Goal: Task Accomplishment & Management: Use online tool/utility

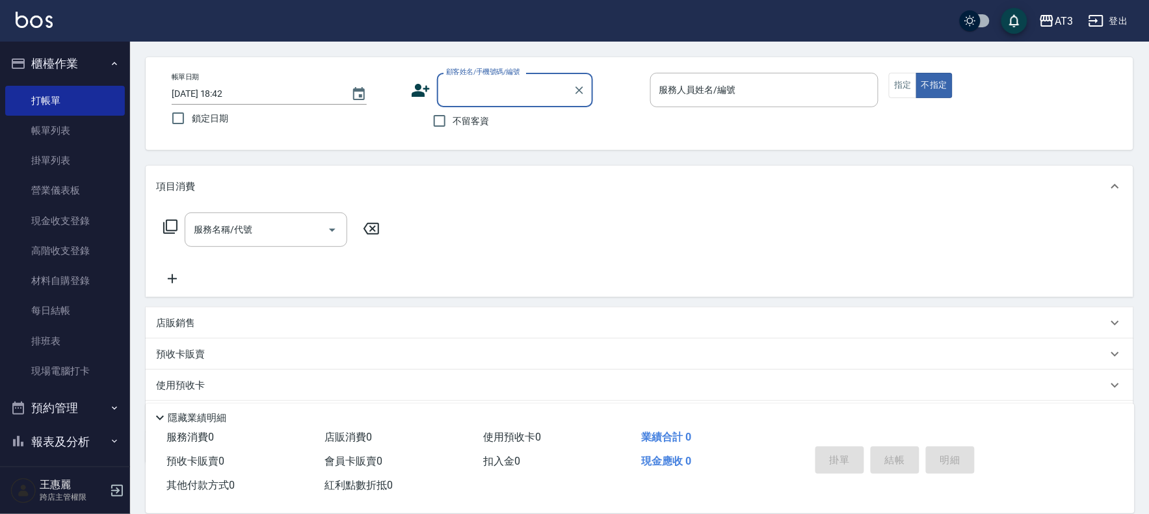
scroll to position [47, 0]
click at [545, 114] on li "賴奕辰/0916420726/970726" at bounding box center [515, 122] width 156 height 21
type input "賴奕辰/0916420726/970726"
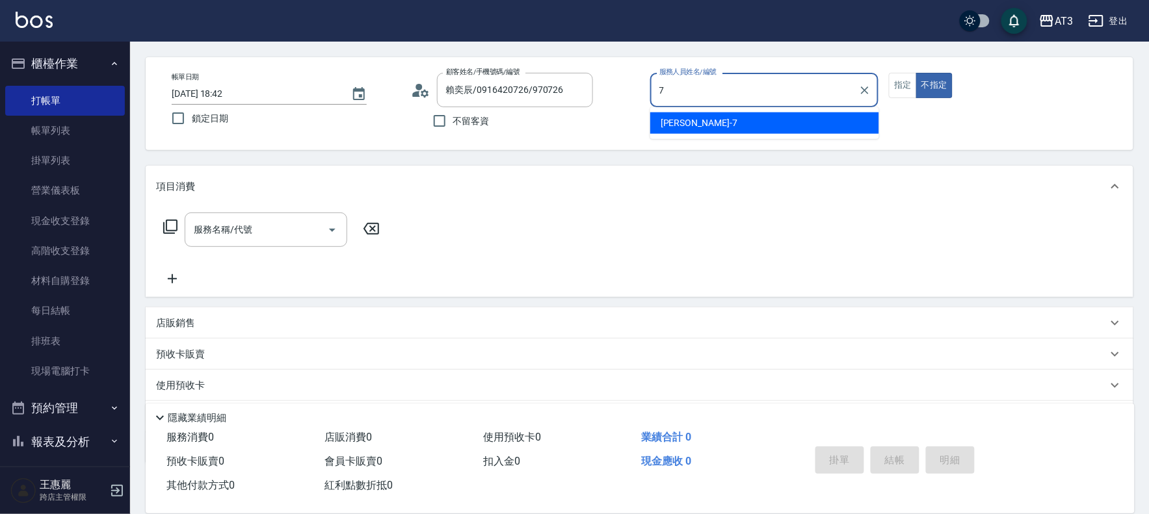
type input "子晴-7"
type button "false"
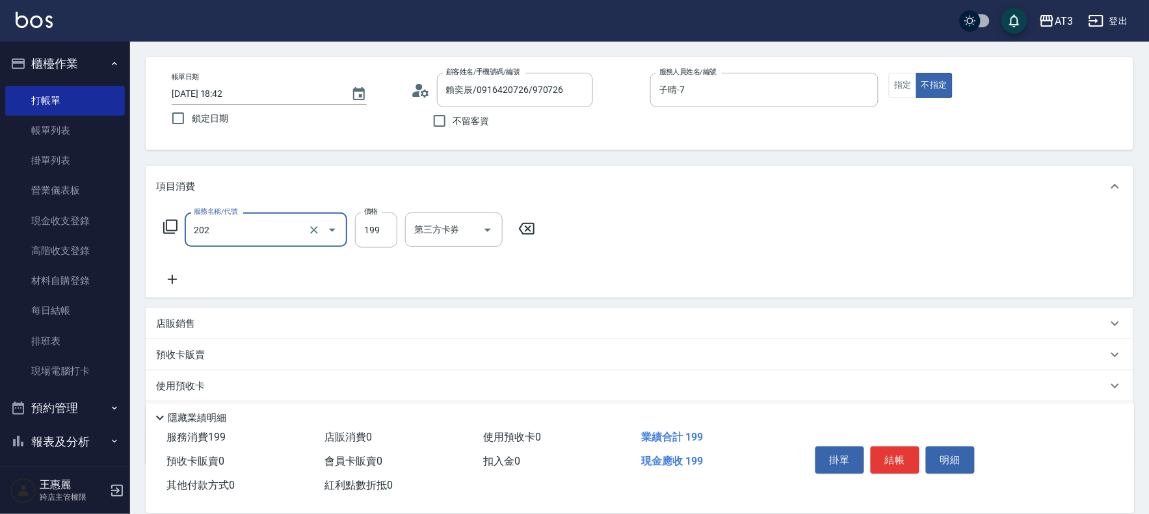
type input "不指定單剪(202)"
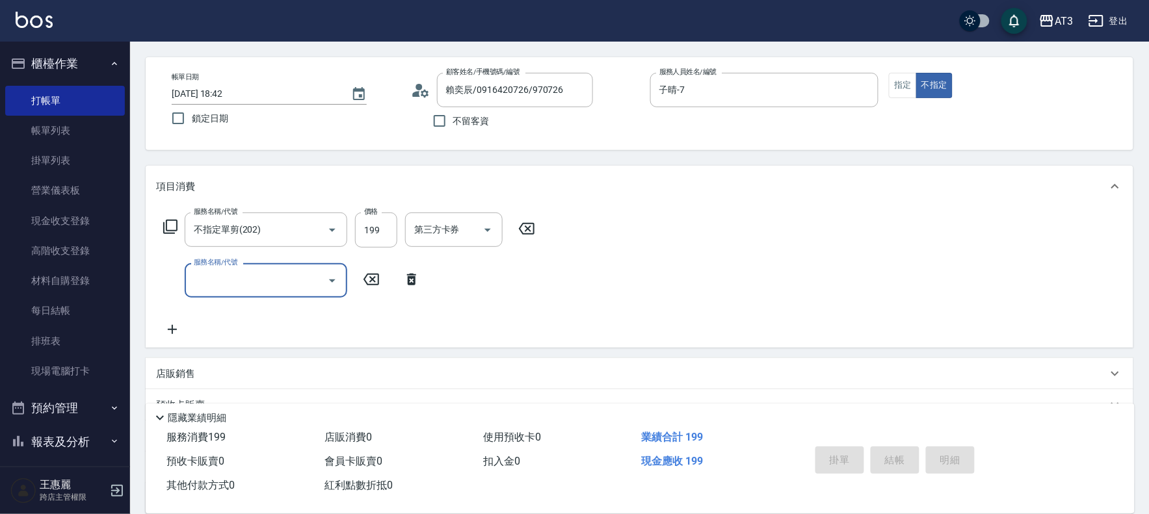
type input "[DATE] 19:40"
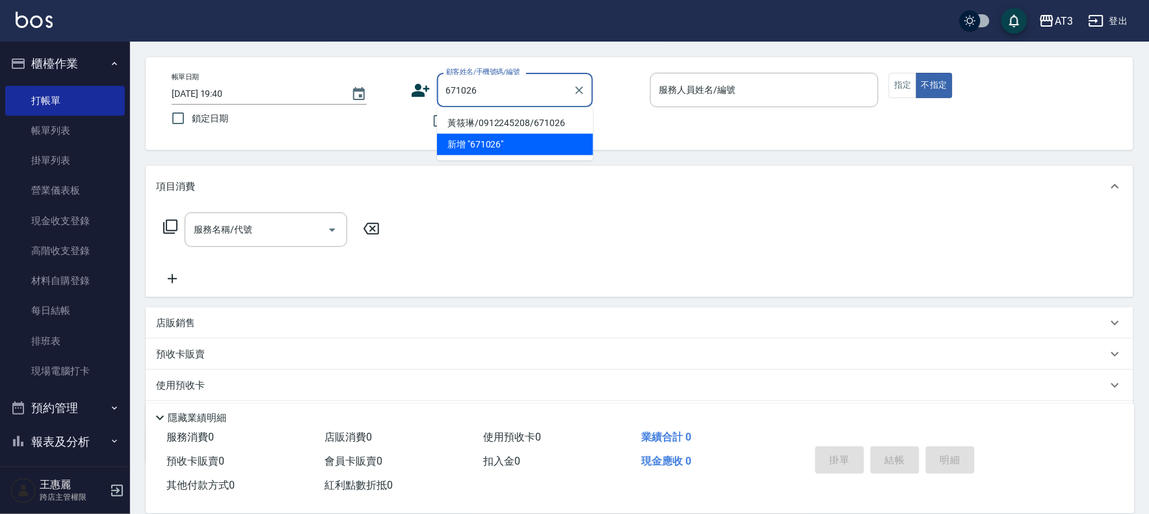
type input "黃筱琳/0912245208/671026"
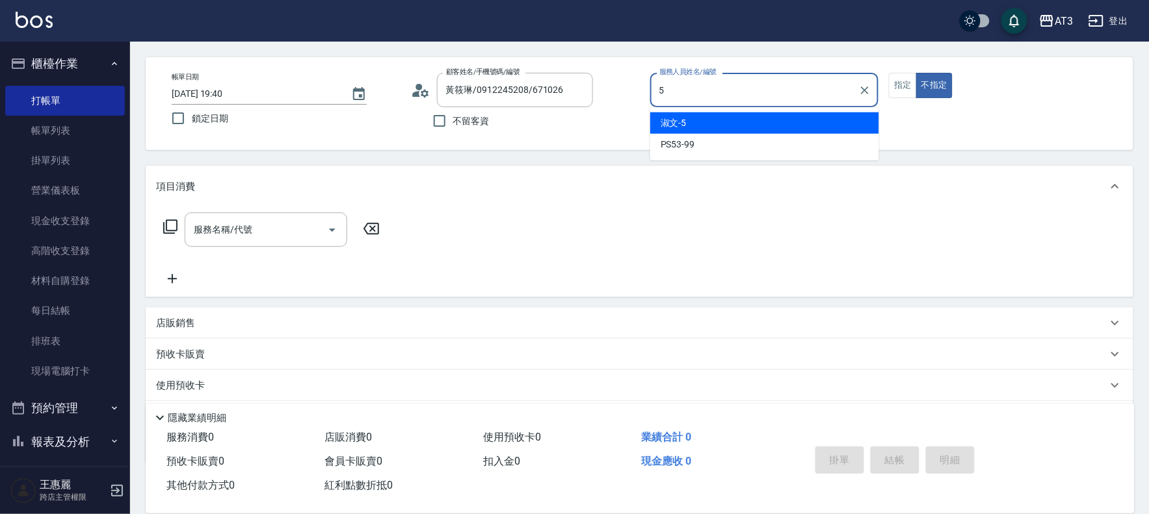
type input "淑文-5"
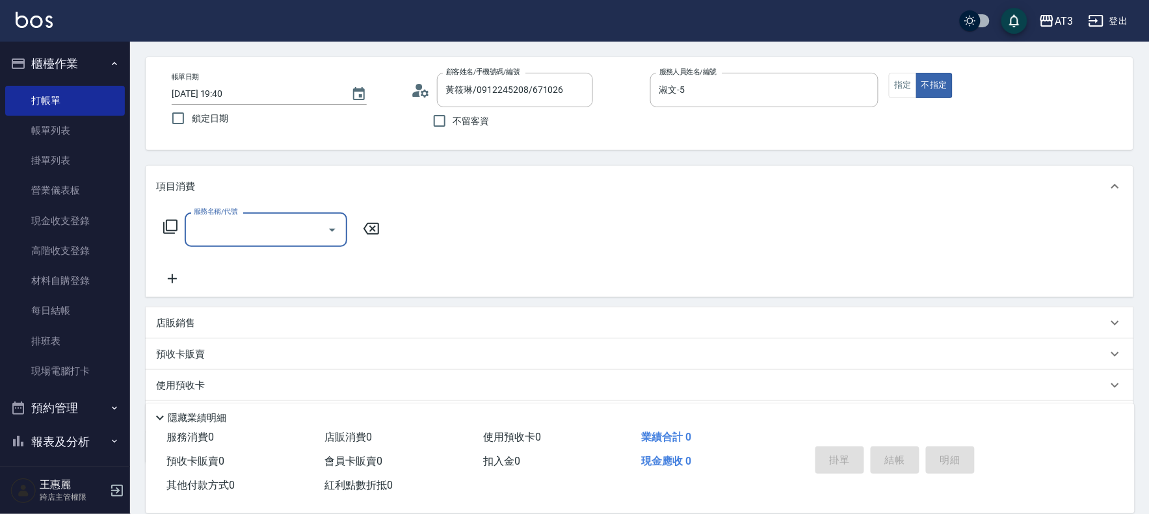
type input "2"
type input "洗髮(101)"
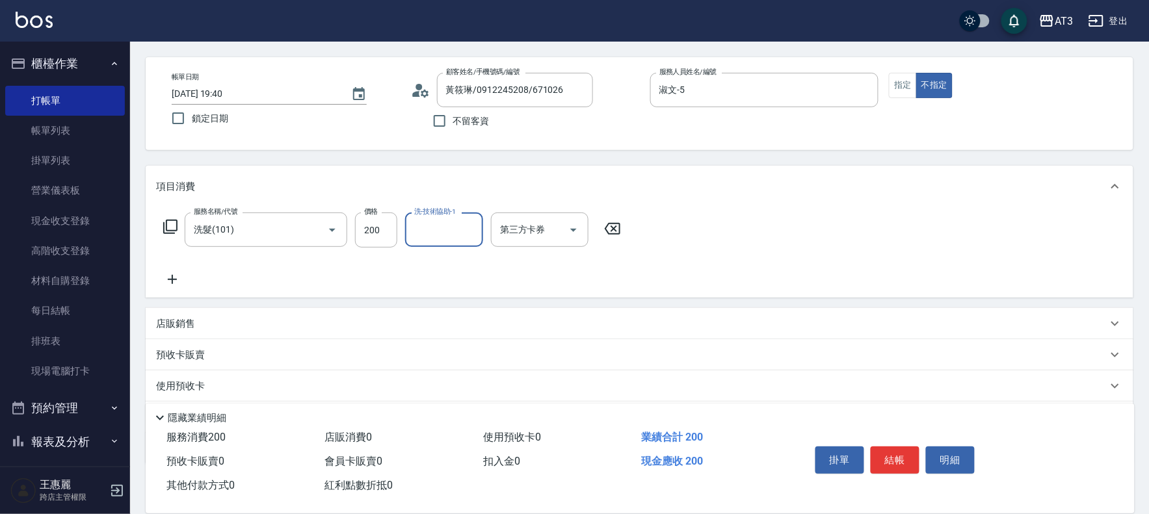
type input "5"
type input "[PERSON_NAME]-21"
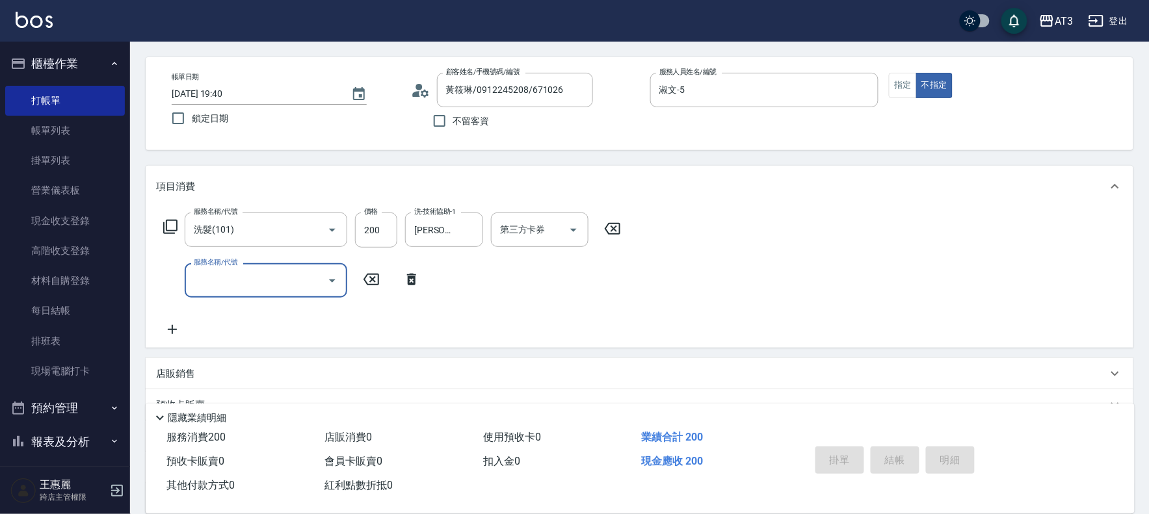
type input "[DATE] 19:43"
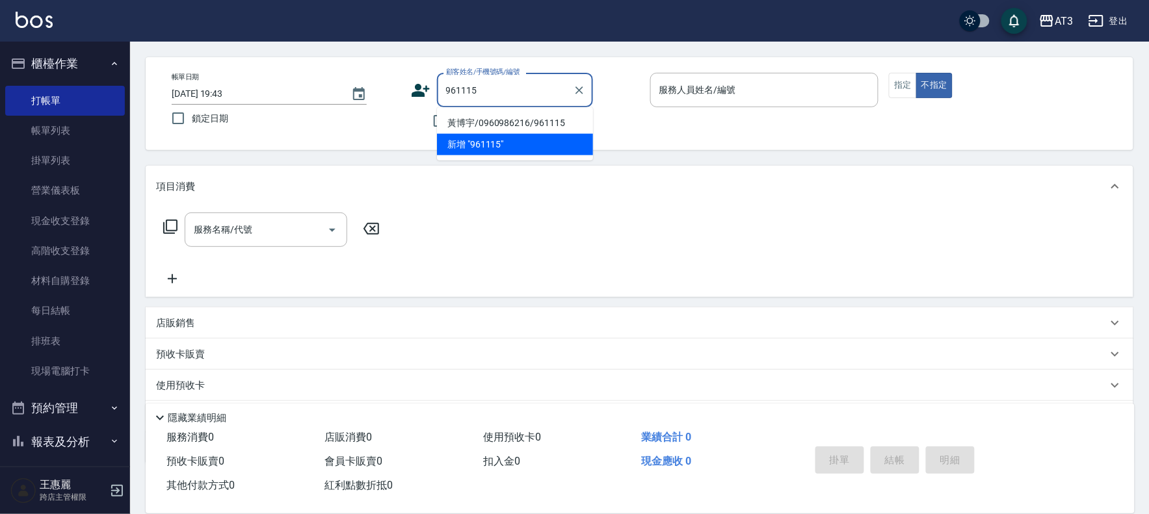
type input "黃博宇/0960986216/961115"
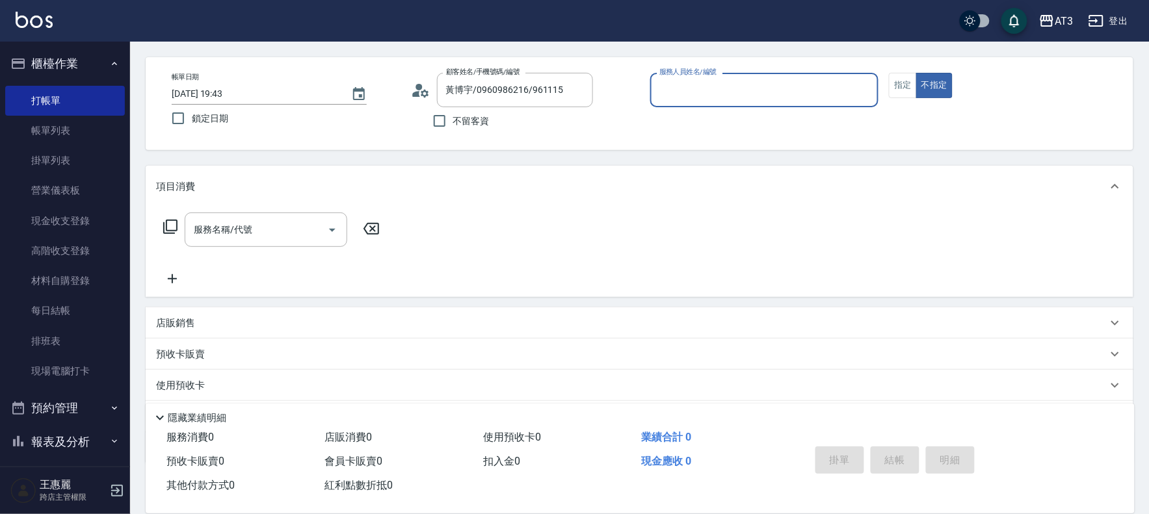
type input "8"
type input "子晴-7"
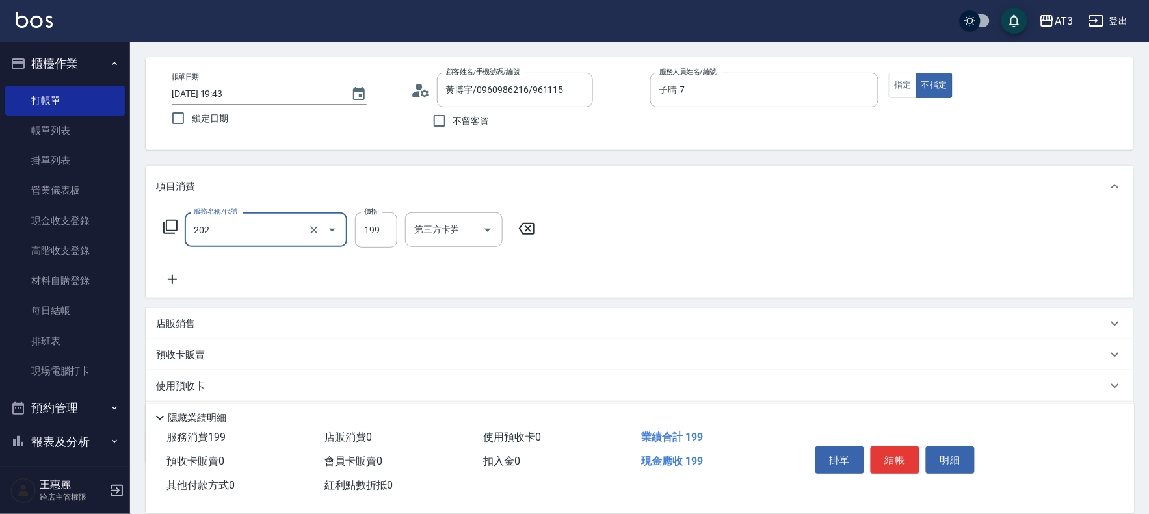
type input "不指定單剪(202)"
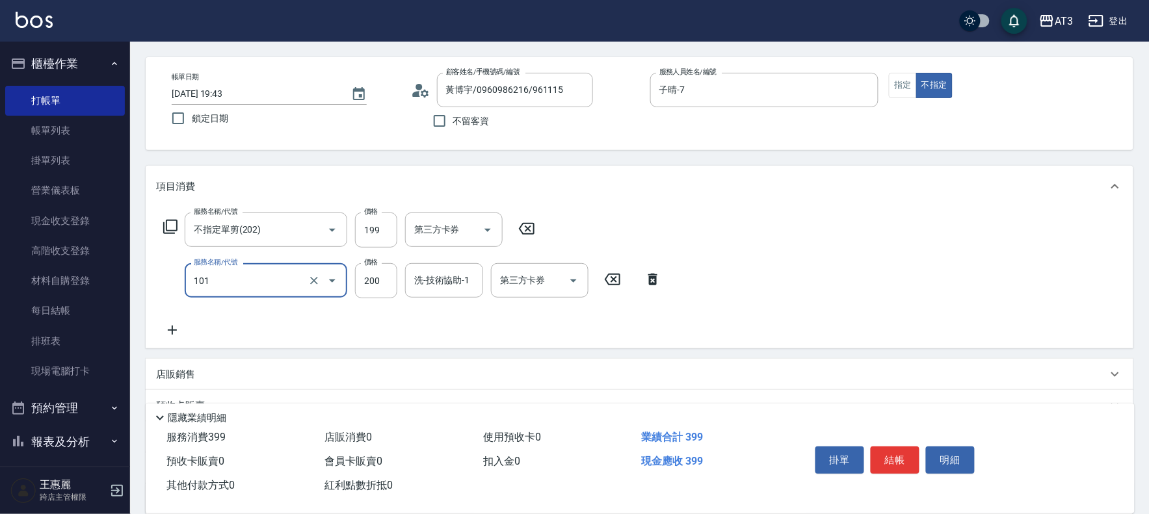
type input "洗髮(101)"
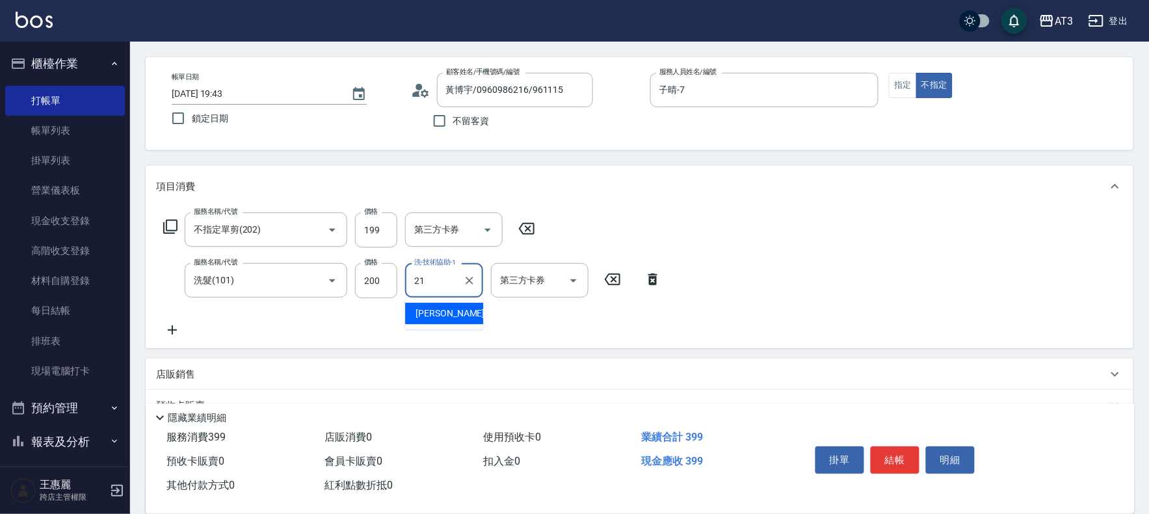
type input "[PERSON_NAME]-21"
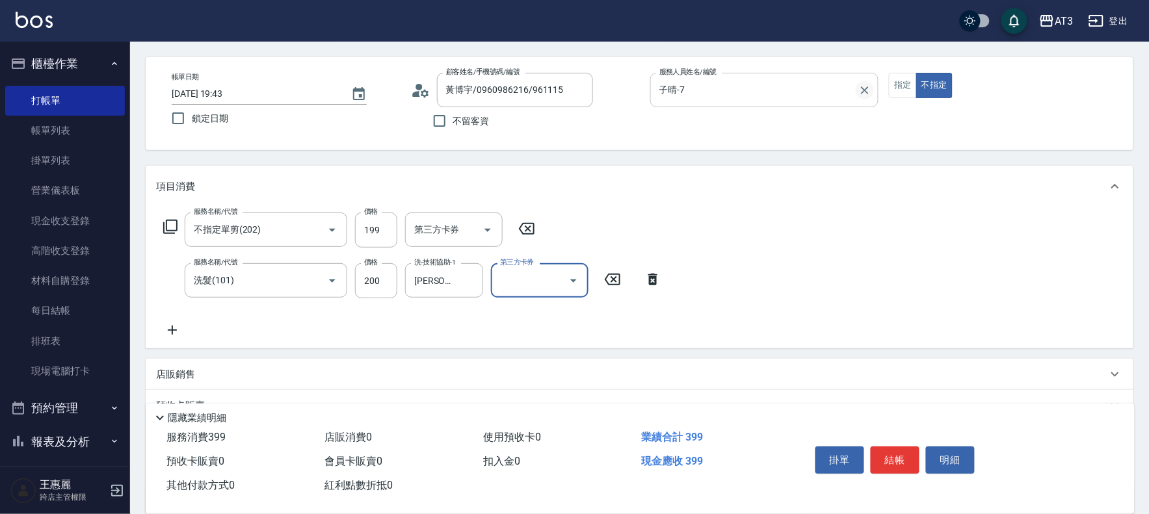
click at [864, 92] on icon "Clear" at bounding box center [864, 90] width 13 height 13
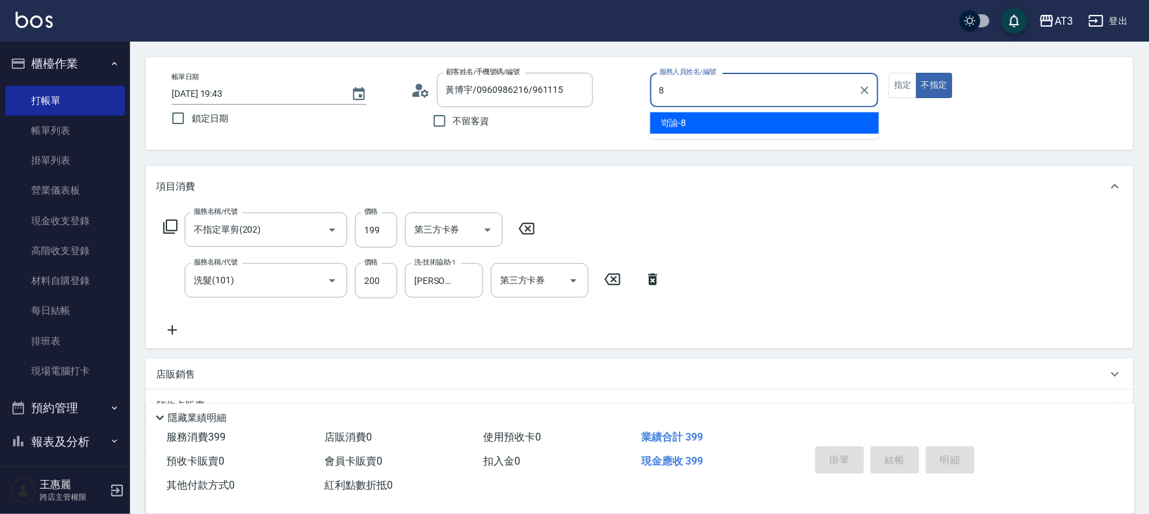
type input "岢諭-8"
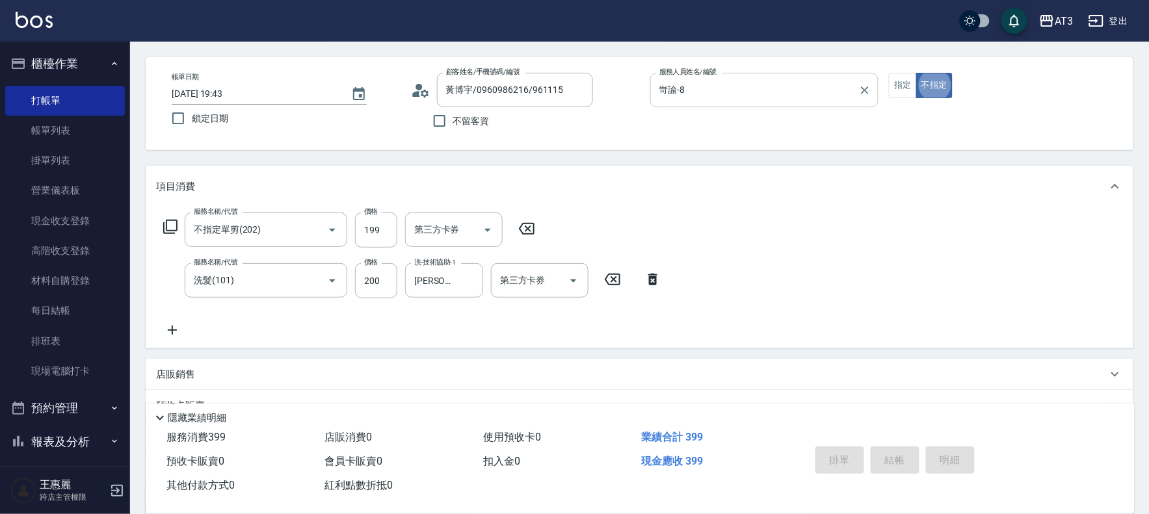
type input "[DATE] 19:45"
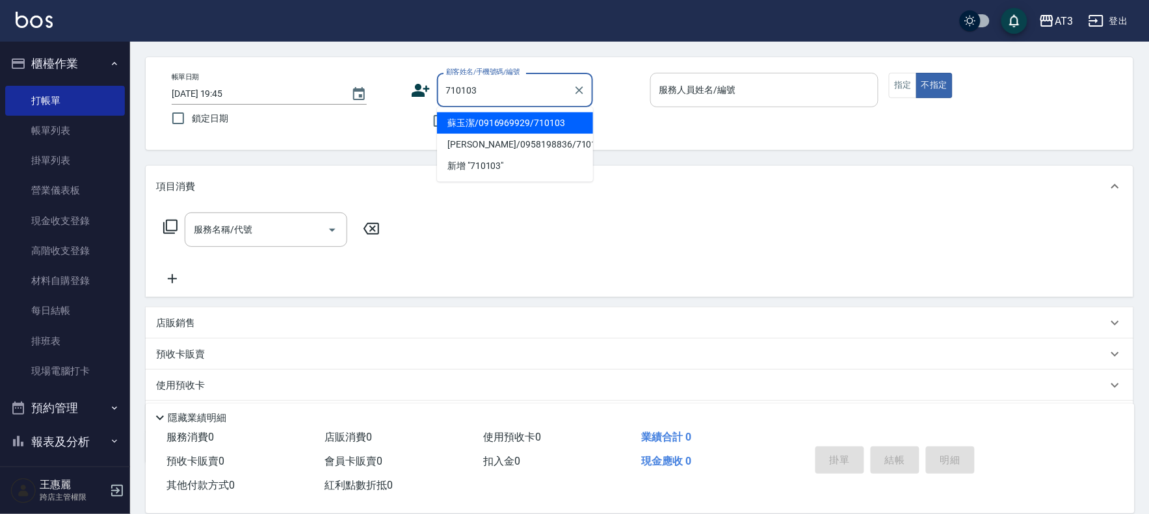
type input "蘇玉潔/0916969929/710103"
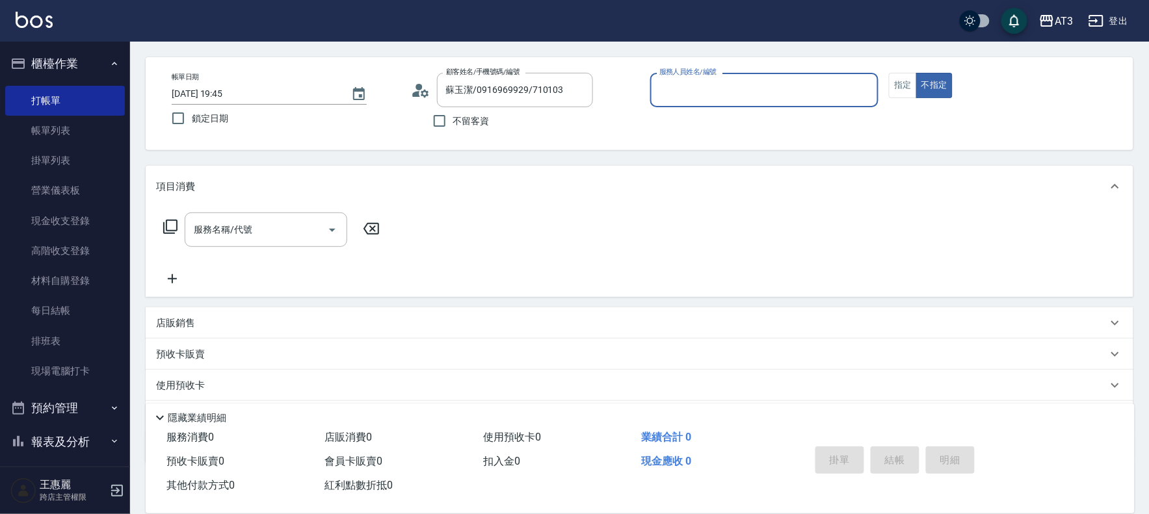
click at [916, 73] on button "不指定" at bounding box center [934, 85] width 36 height 25
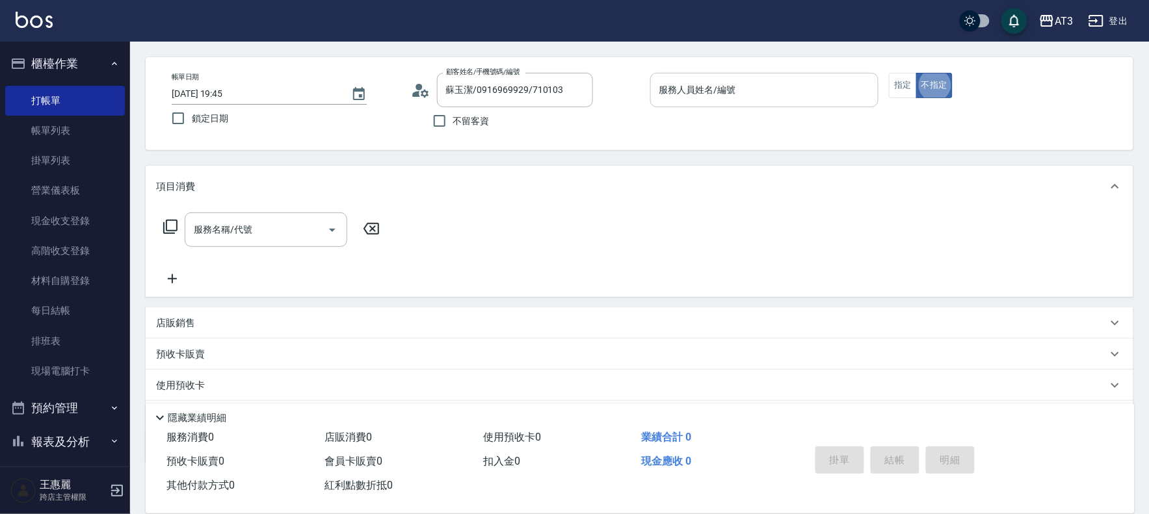
click at [798, 92] on input "服務人員姓名/編號" at bounding box center [764, 90] width 217 height 23
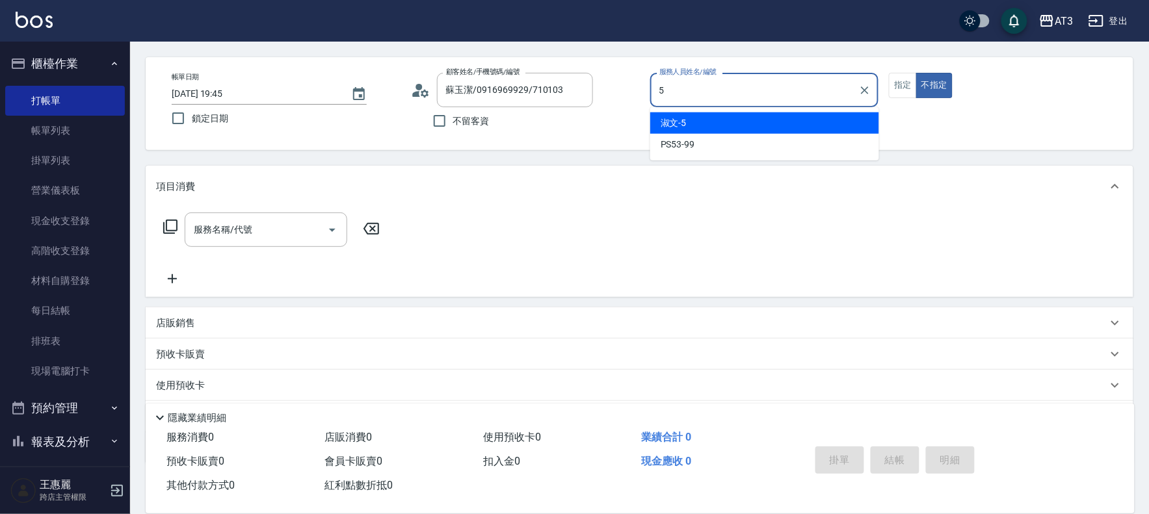
type input "淑文-5"
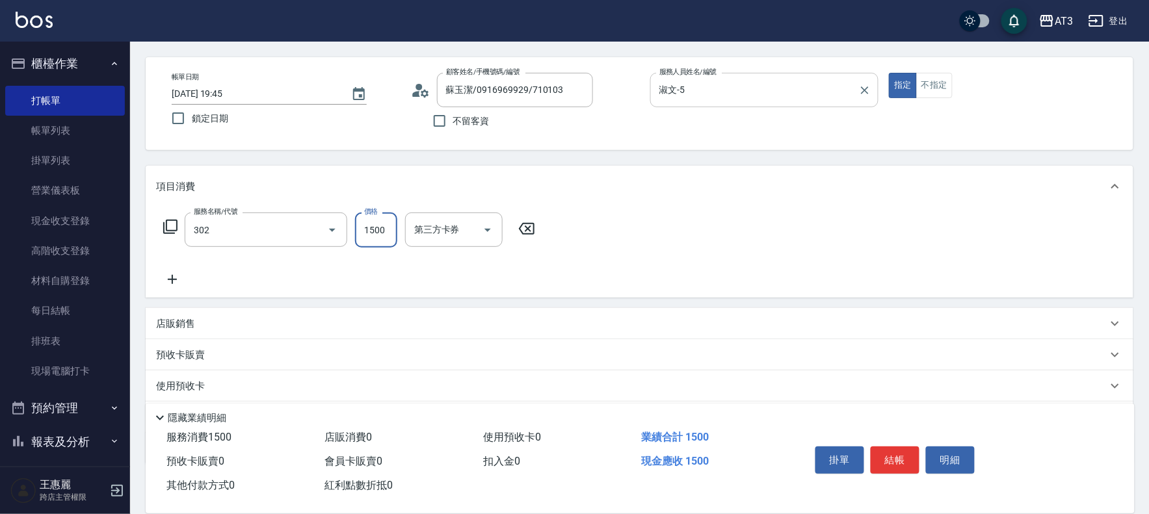
type input "設計燙髮(302)"
type input "1080"
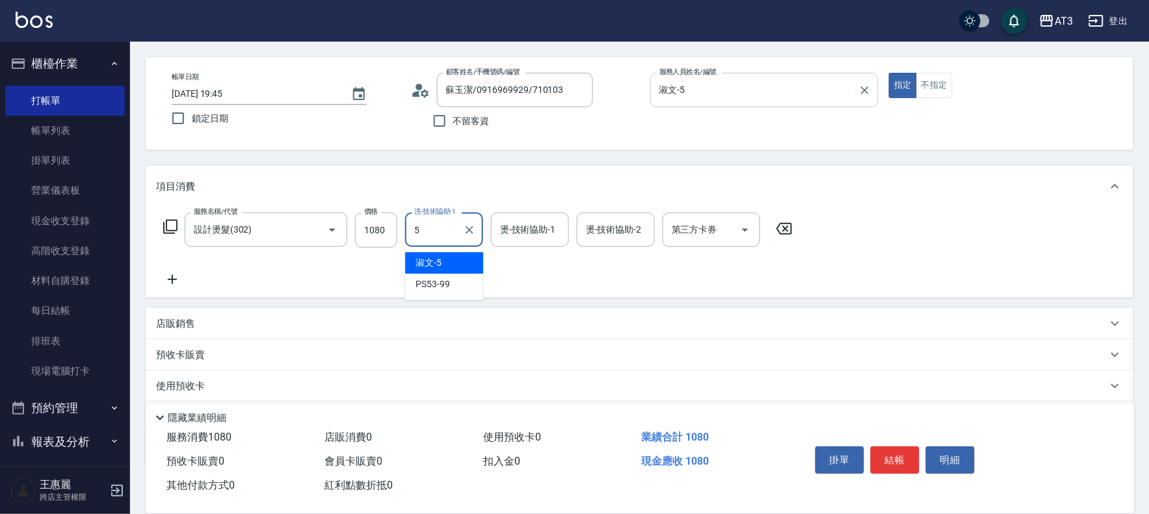
type input "淑文-5"
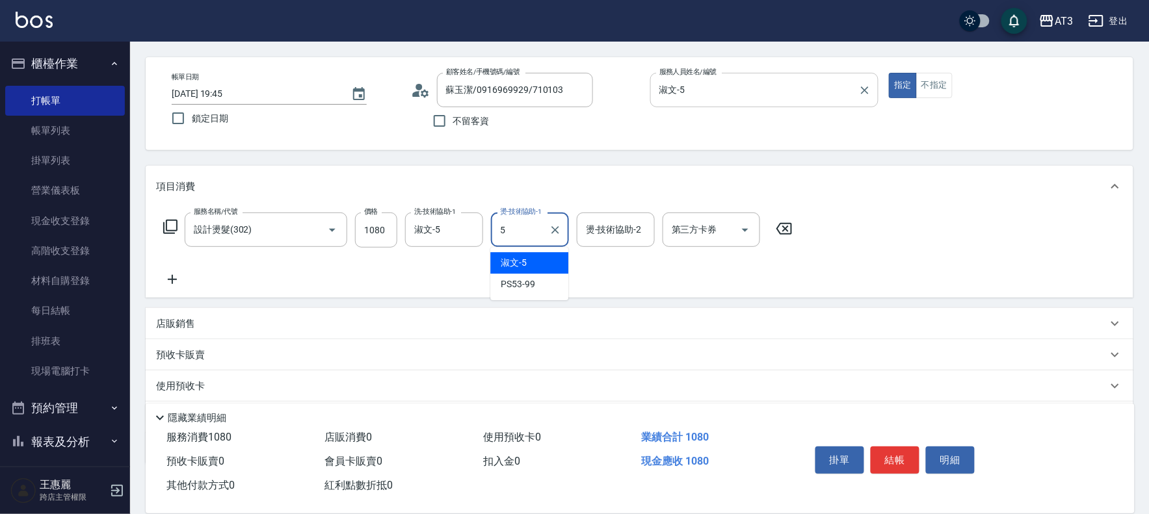
type input "淑文-5"
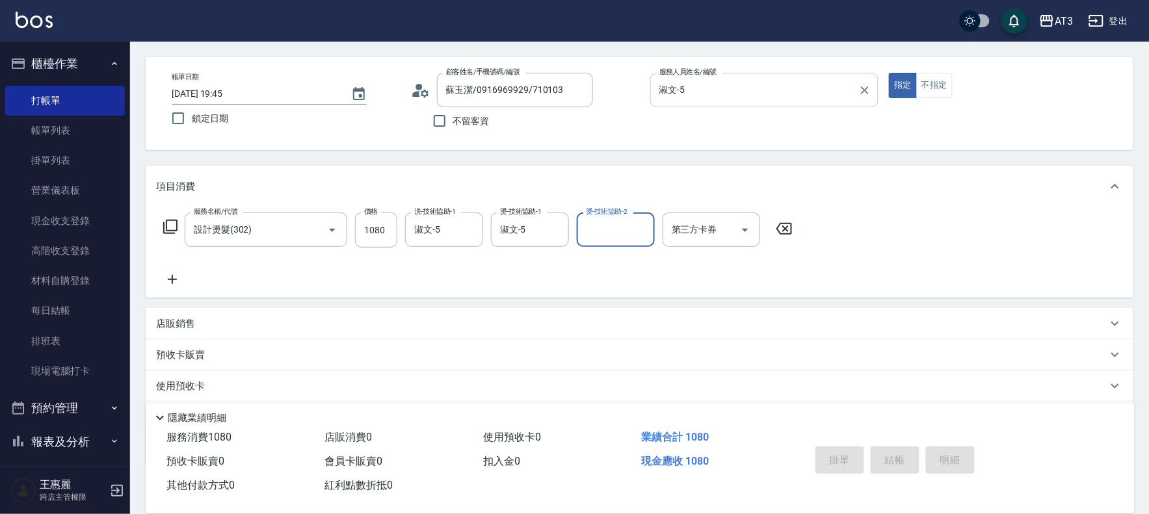
type input "[DATE] 19:46"
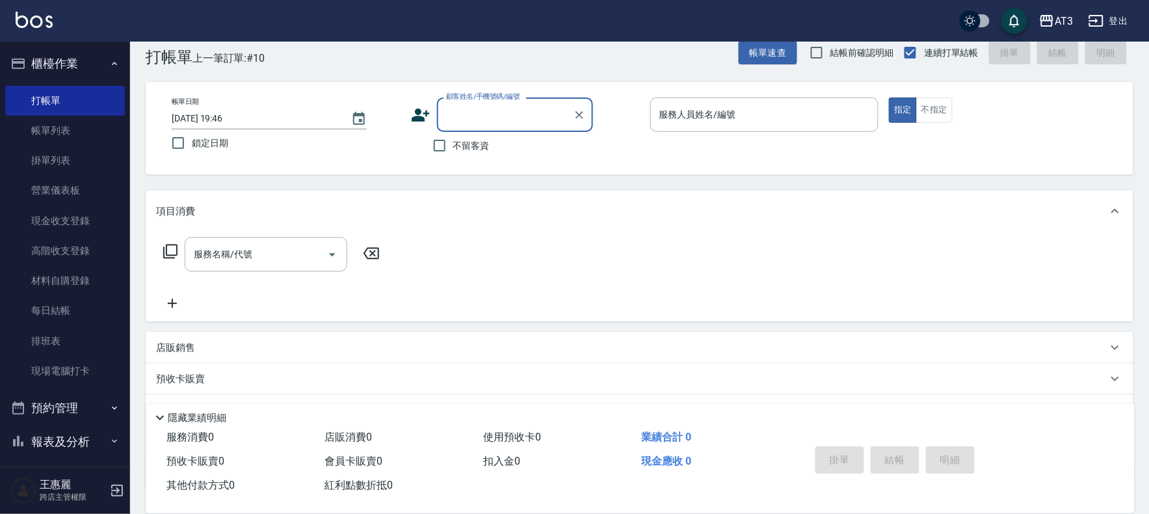
scroll to position [0, 0]
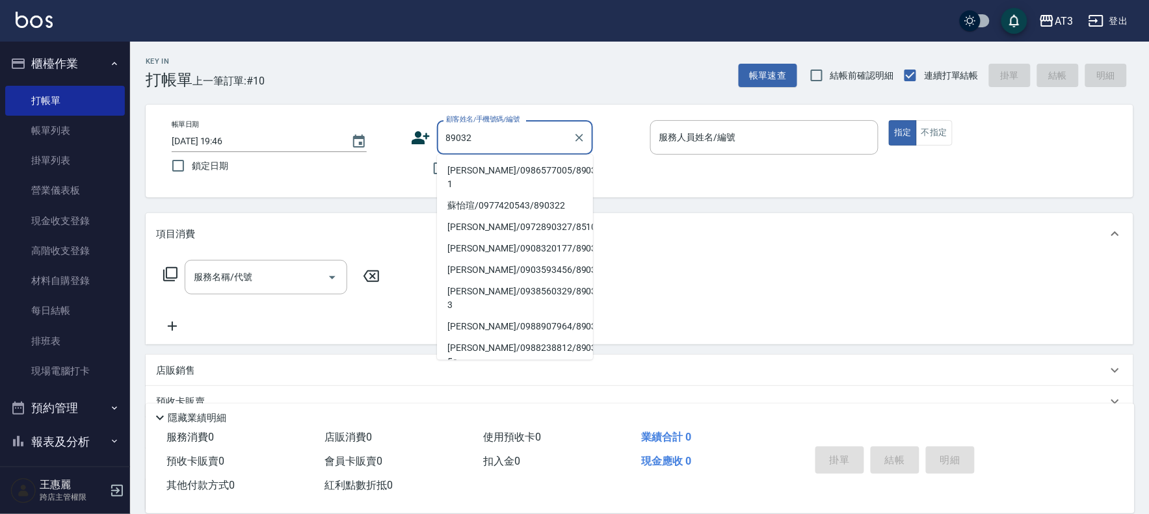
click at [530, 165] on li "[PERSON_NAME]/0986577005/890322-1" at bounding box center [515, 177] width 156 height 35
type input "[PERSON_NAME]/0986577005/890322-1"
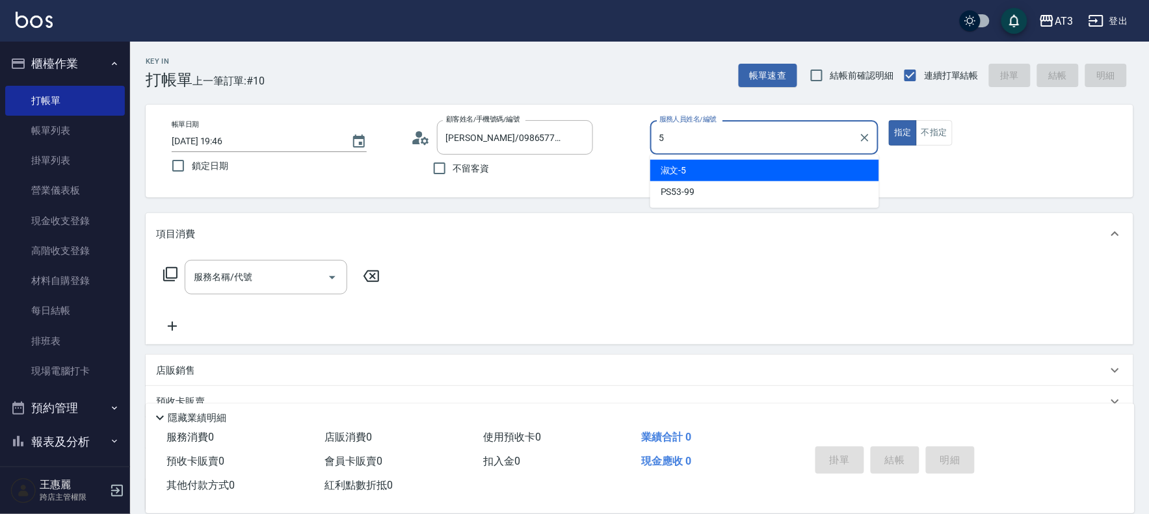
type input "淑文-5"
type button "true"
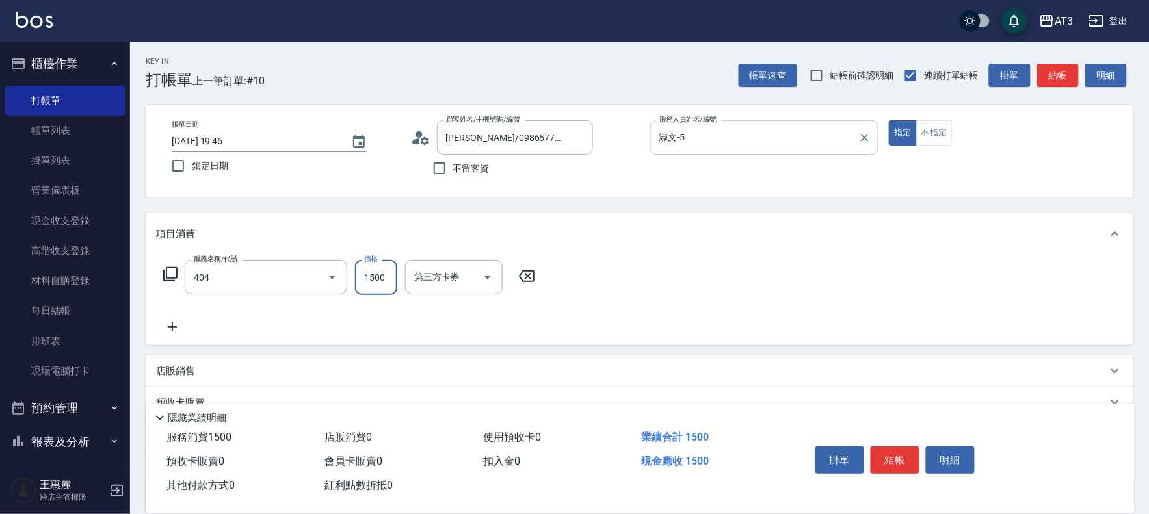
type input "設計染髮(404)"
type input "800"
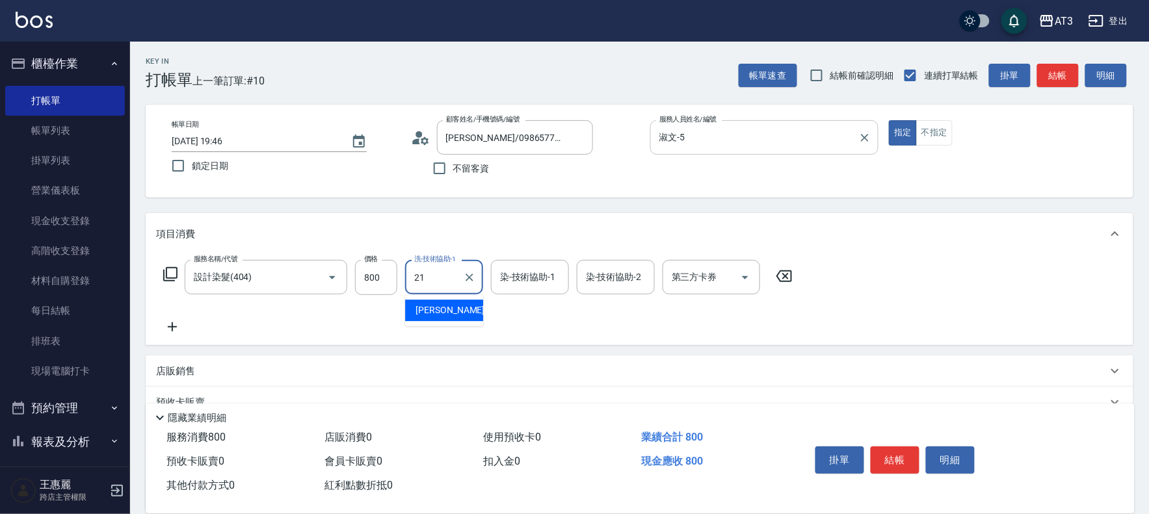
type input "2"
type input "淑文-5"
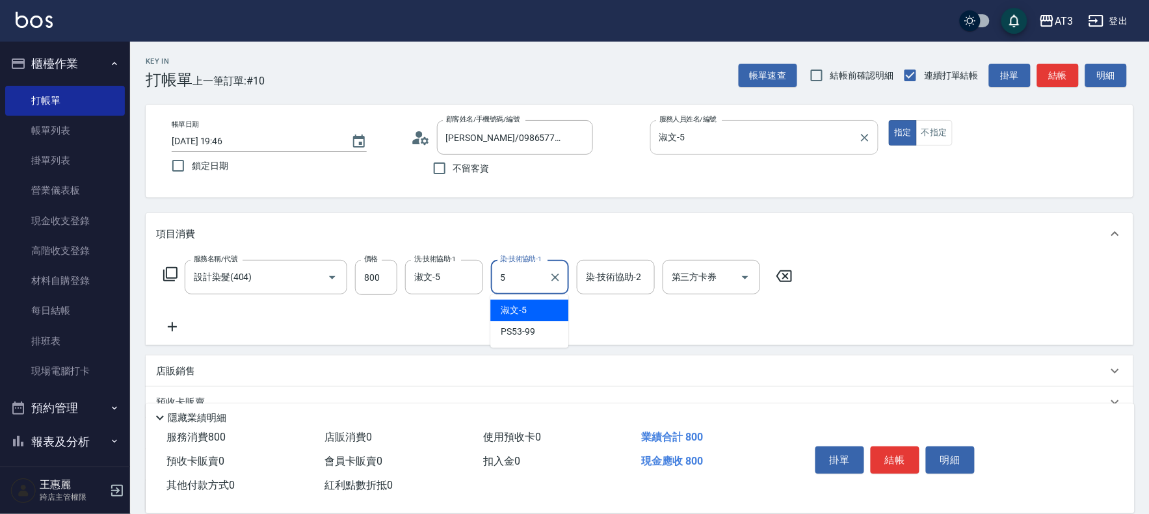
type input "淑文-5"
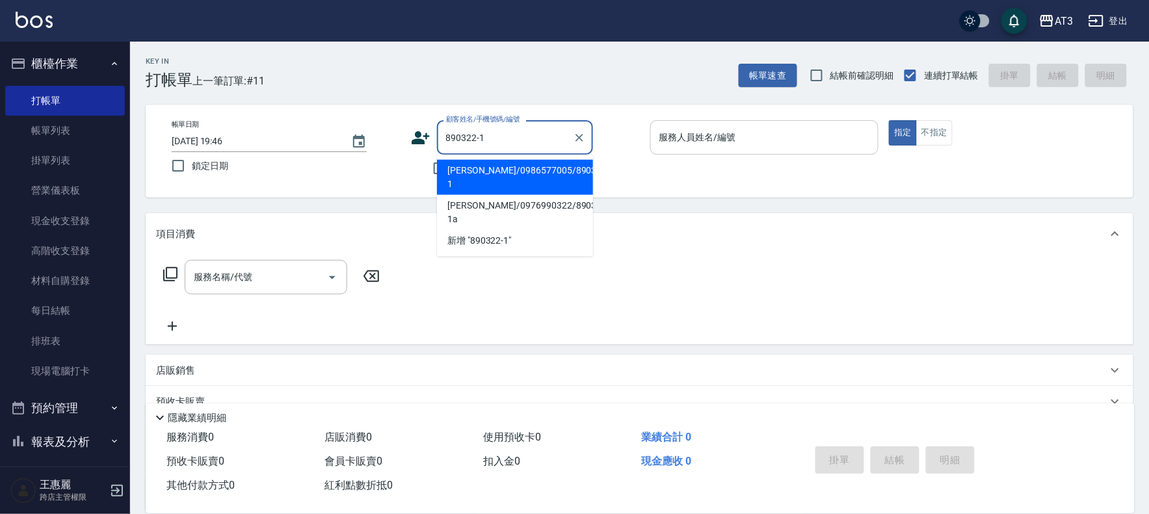
type input "[PERSON_NAME]/0986577005/890322-1"
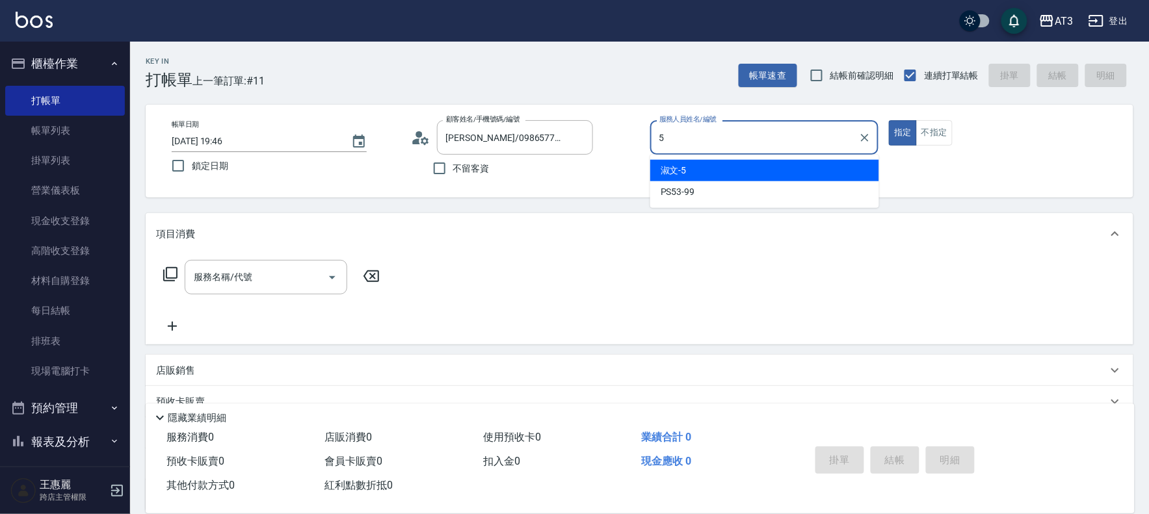
type input "淑文-5"
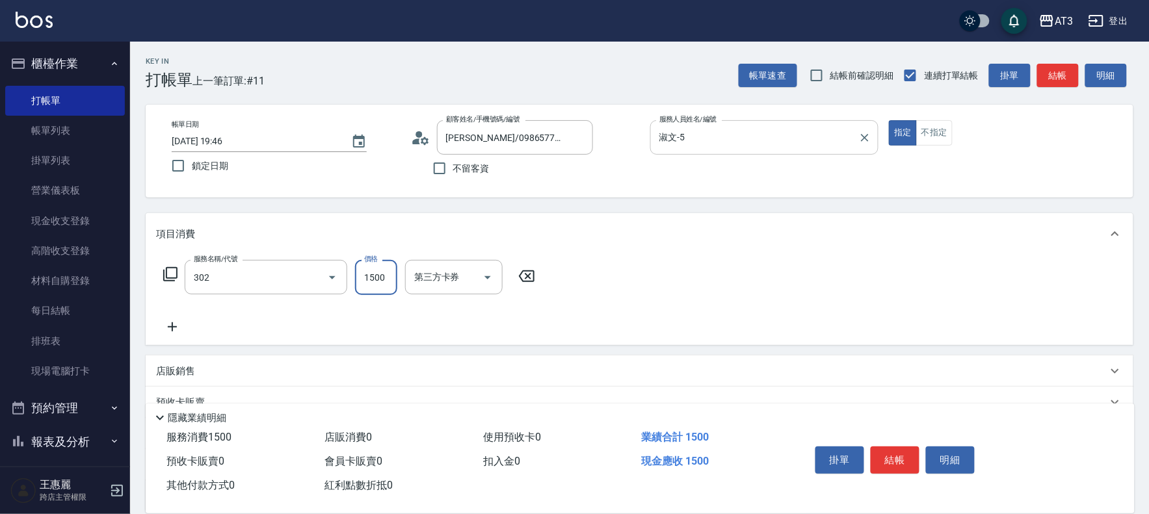
type input "設計燙髮(302)"
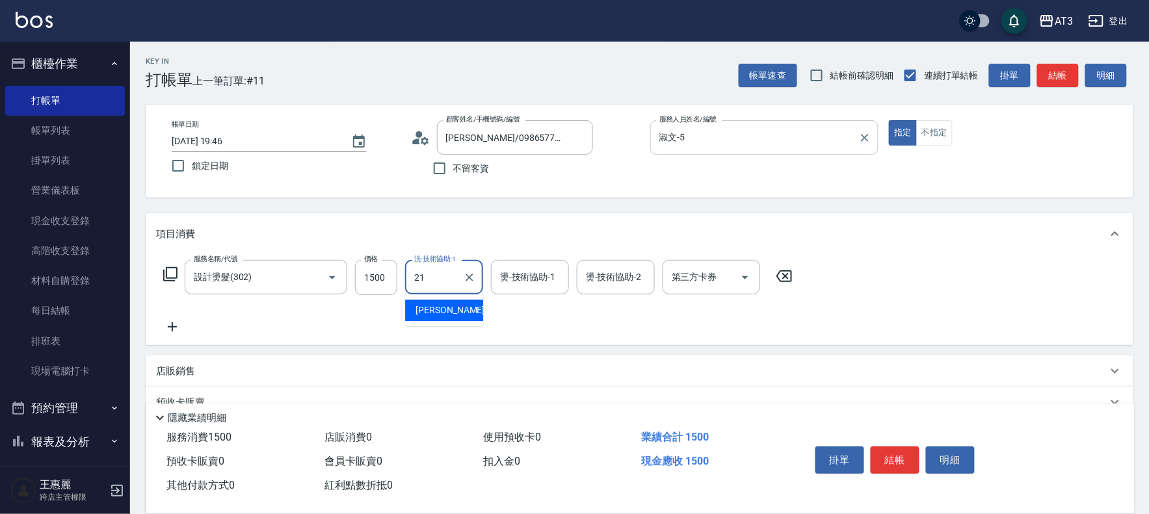
type input "[PERSON_NAME]-21"
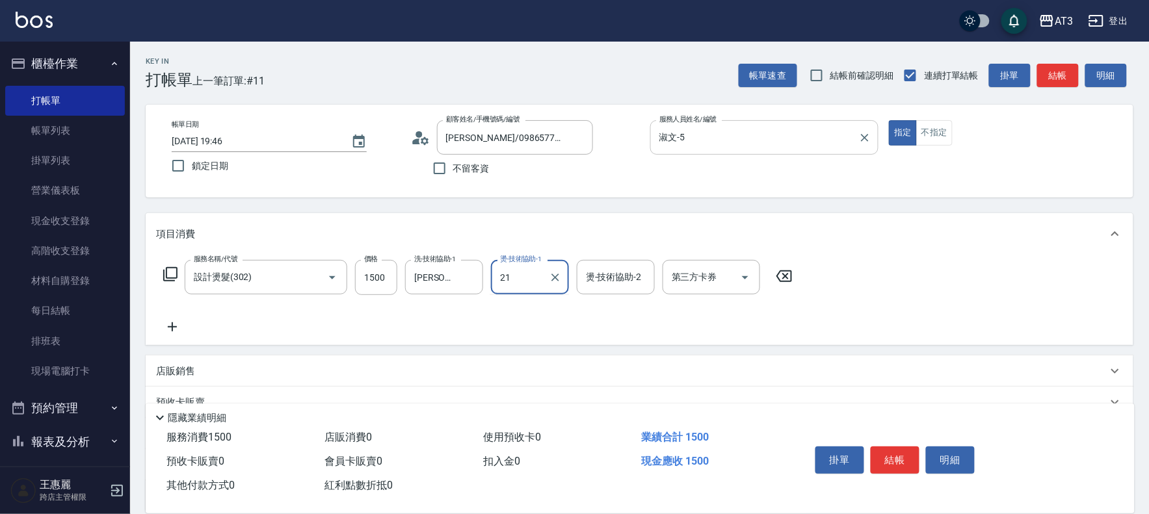
type input "[PERSON_NAME]-21"
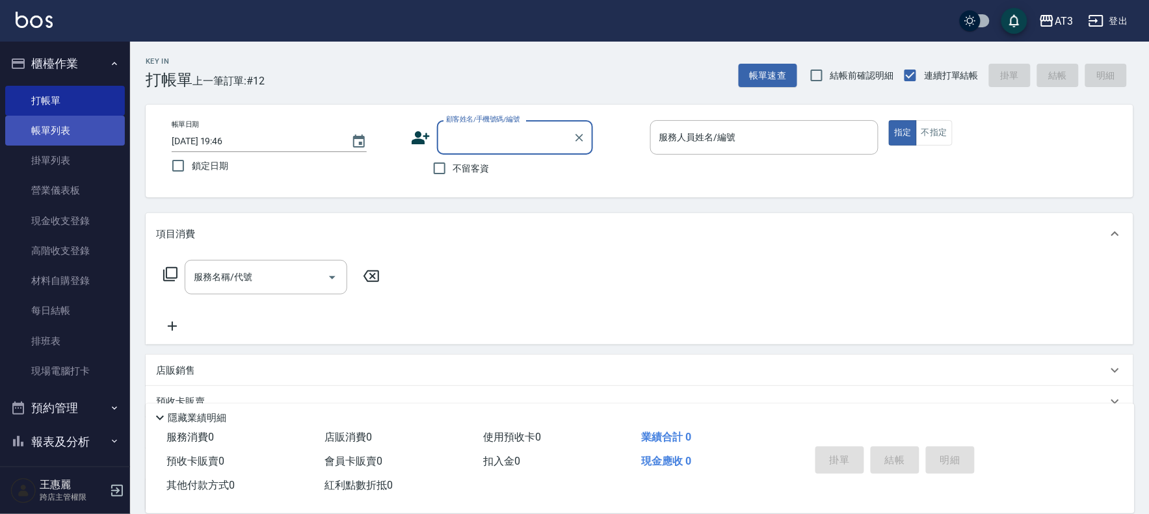
click at [56, 133] on link "帳單列表" at bounding box center [65, 131] width 120 height 30
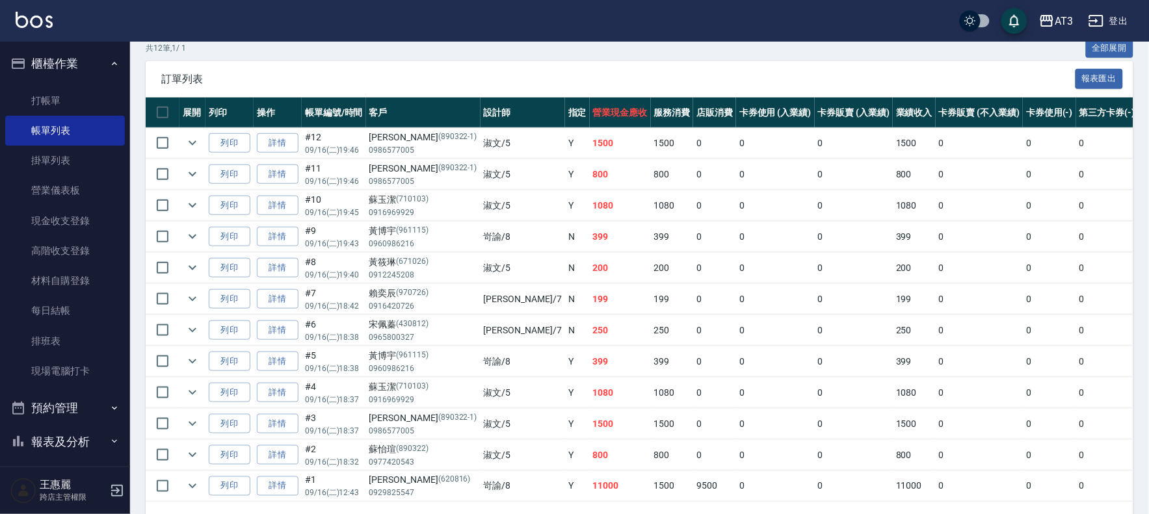
scroll to position [289, 0]
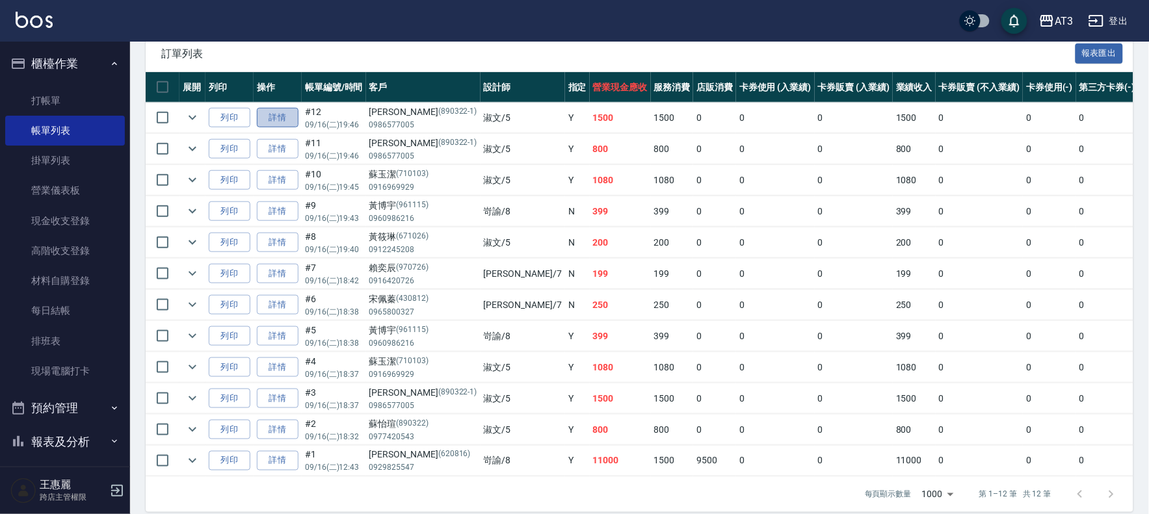
click at [281, 118] on link "詳情" at bounding box center [278, 118] width 42 height 20
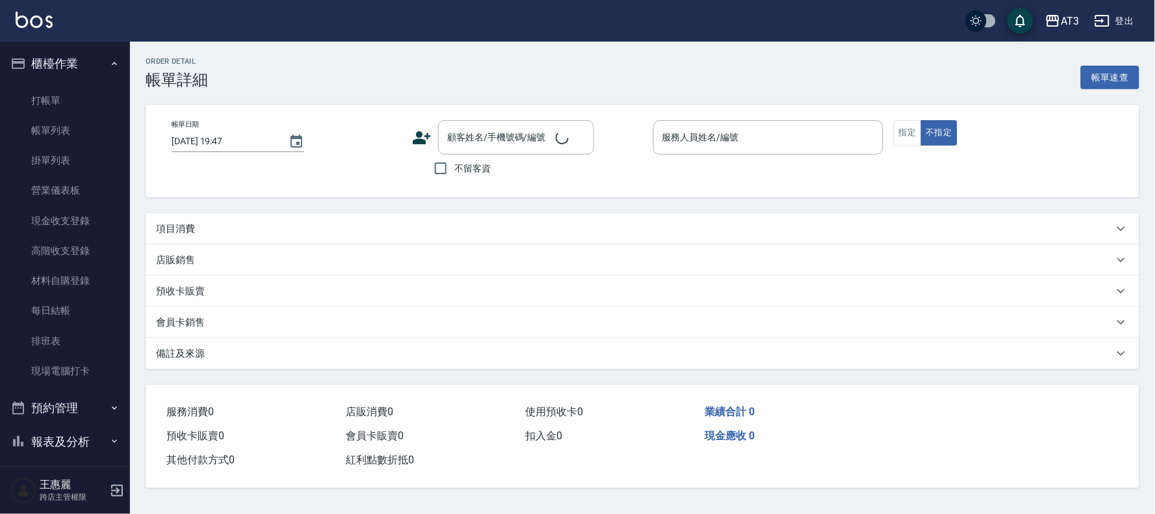
type input "[DATE] 19:46"
type input "淑文-5"
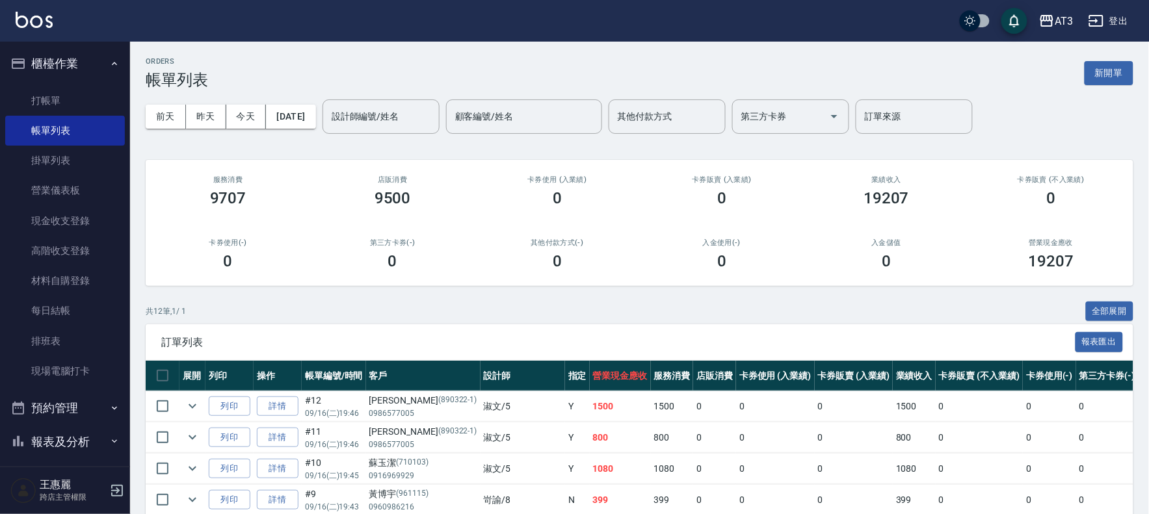
scroll to position [144, 0]
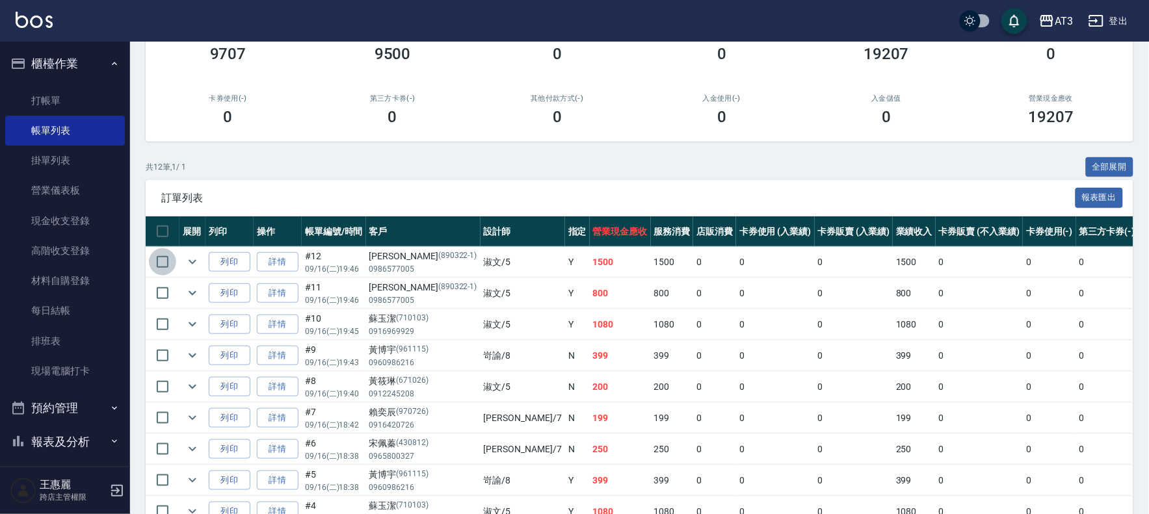
click at [158, 261] on input "checkbox" at bounding box center [162, 261] width 27 height 27
checkbox input "true"
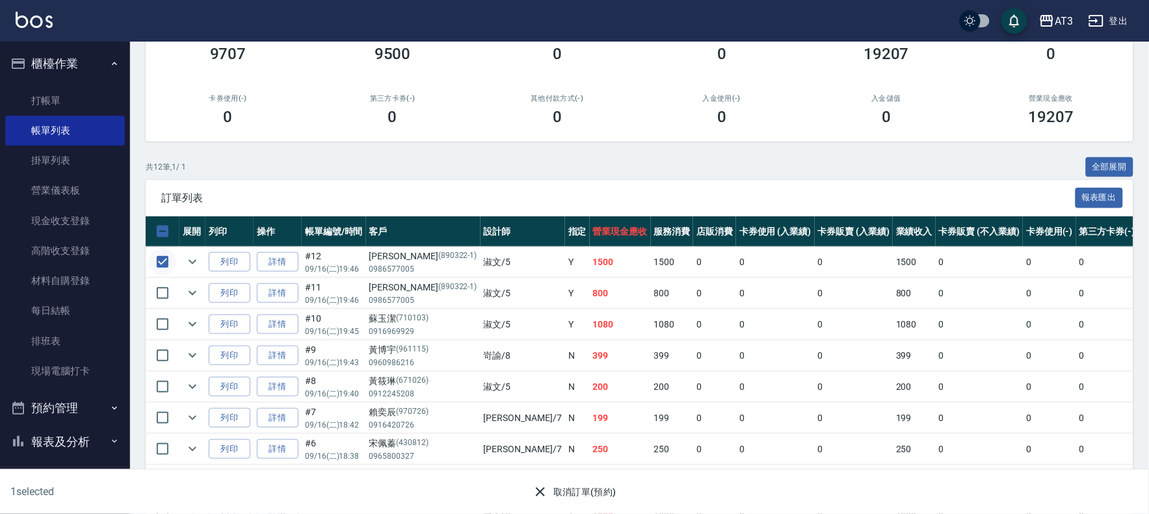
scroll to position [217, 0]
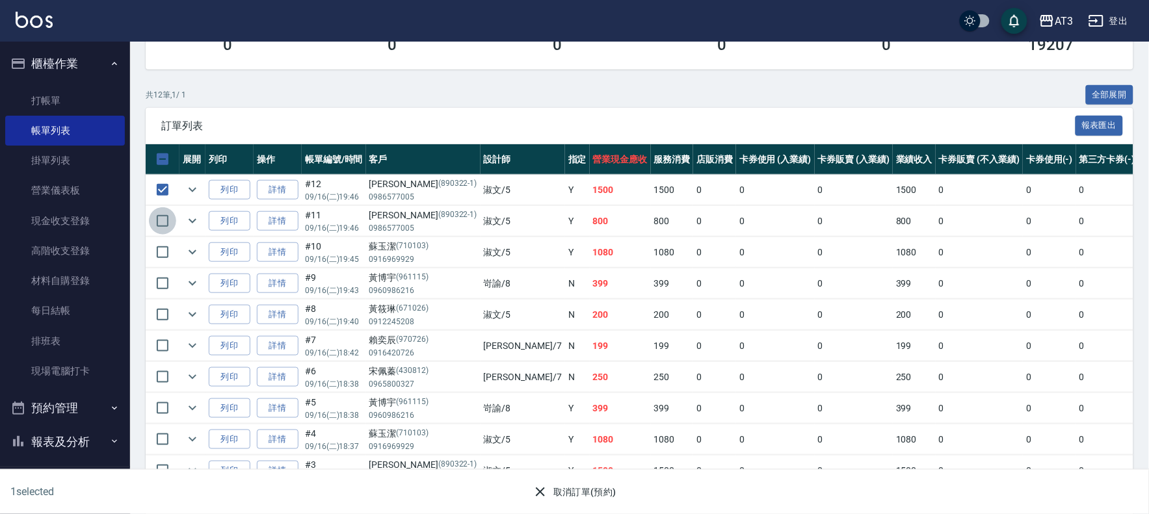
click at [160, 224] on input "checkbox" at bounding box center [162, 220] width 27 height 27
checkbox input "true"
click at [153, 252] on input "checkbox" at bounding box center [162, 252] width 27 height 27
checkbox input "true"
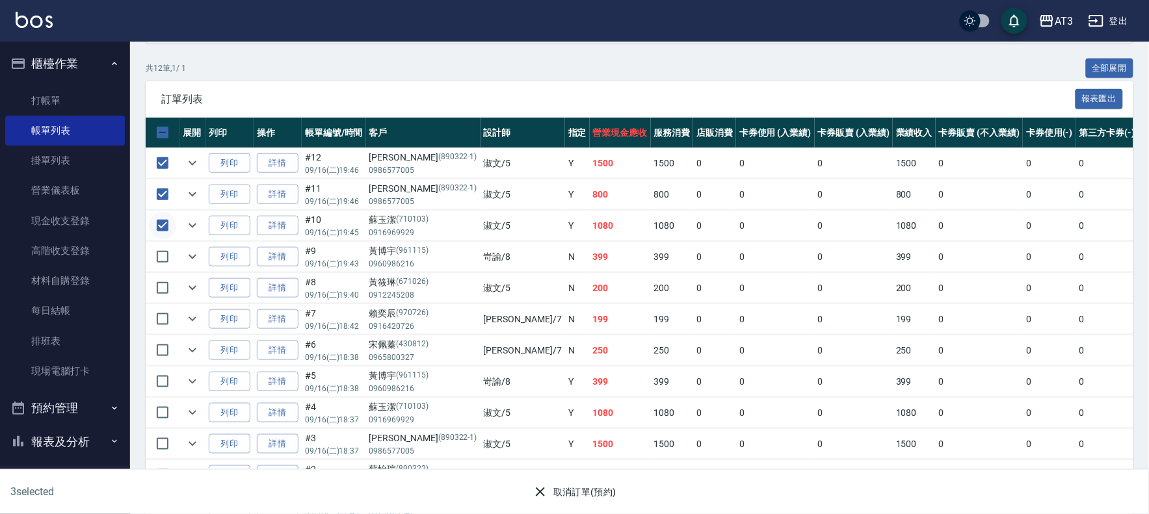
scroll to position [289, 0]
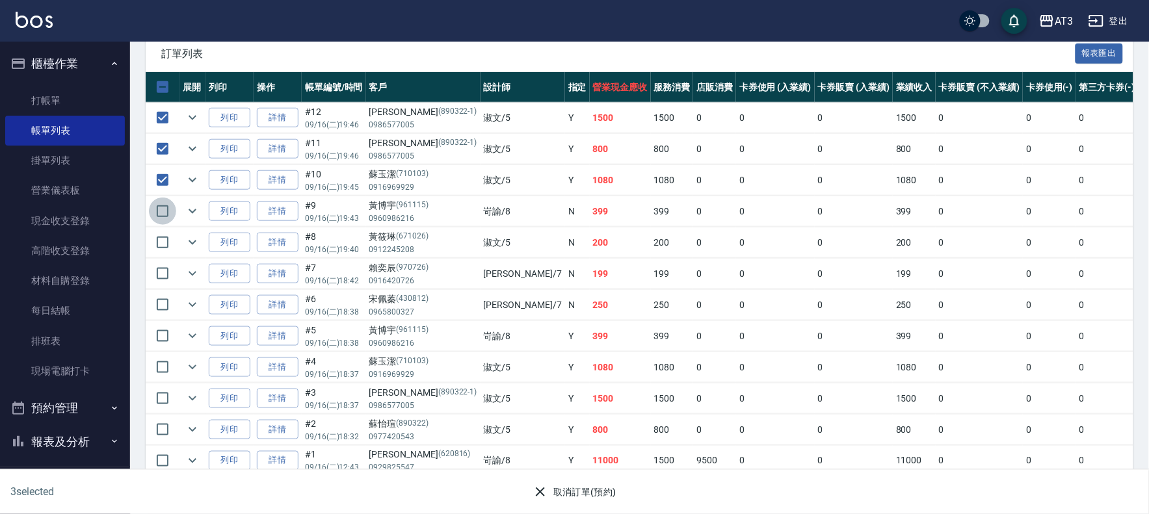
click at [159, 209] on input "checkbox" at bounding box center [162, 211] width 27 height 27
checkbox input "true"
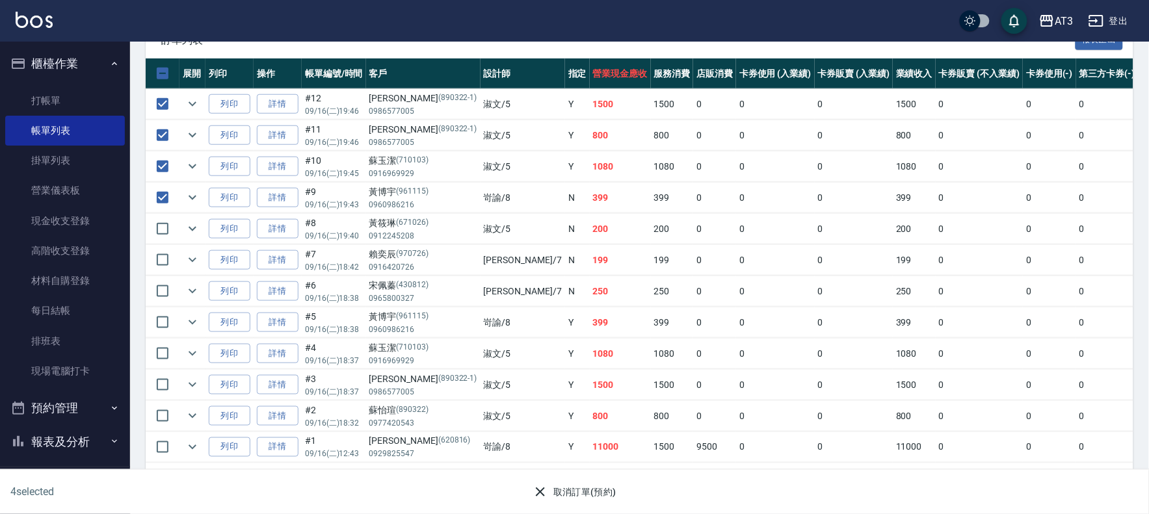
scroll to position [316, 0]
click at [583, 486] on button "取消訂單(預約)" at bounding box center [574, 493] width 94 height 24
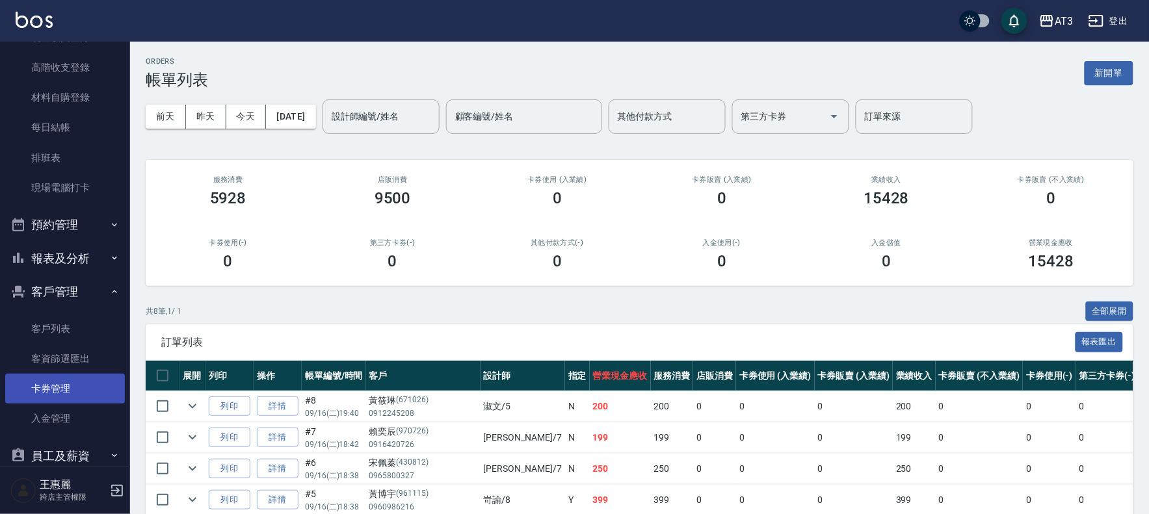
scroll to position [204, 0]
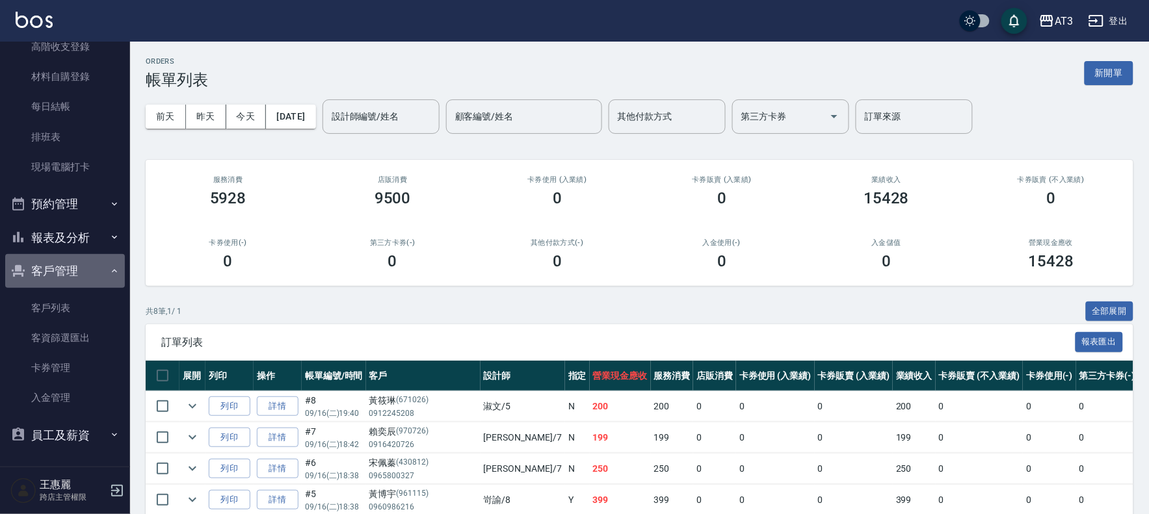
click at [81, 265] on button "客戶管理" at bounding box center [65, 271] width 120 height 34
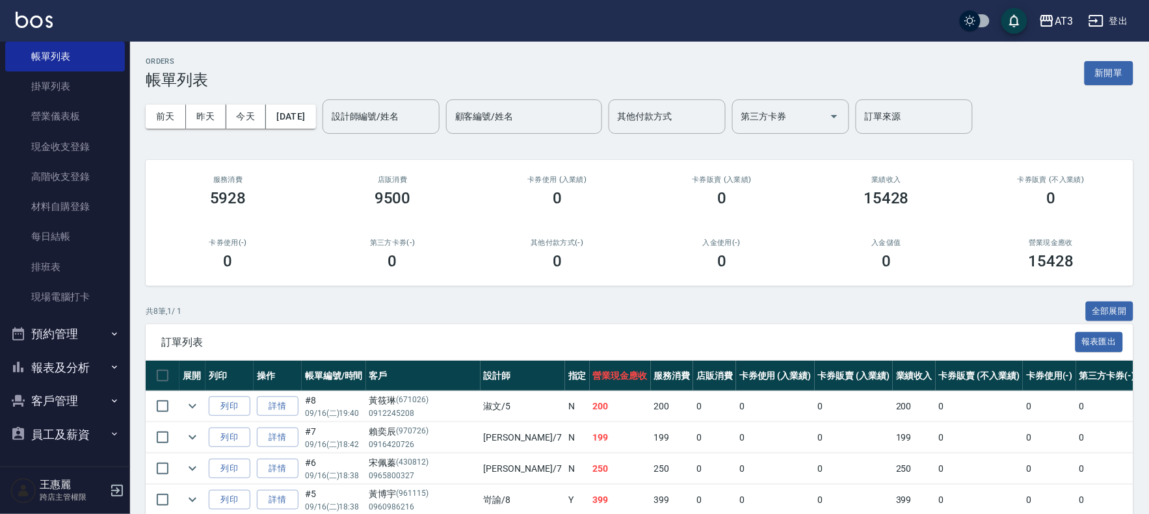
scroll to position [73, 0]
click at [94, 366] on button "報表及分析" at bounding box center [65, 369] width 120 height 34
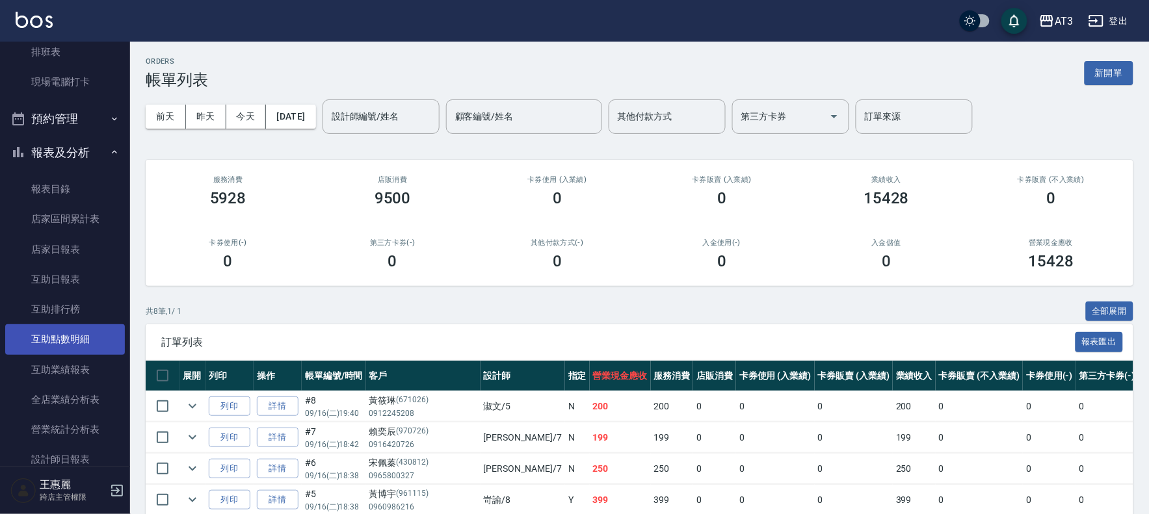
scroll to position [290, 0]
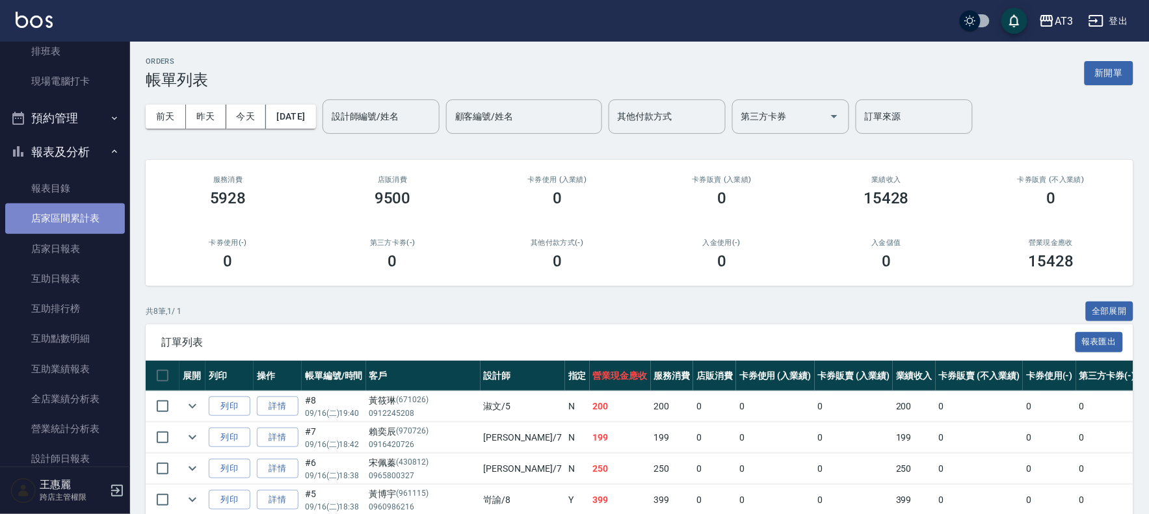
click at [86, 215] on link "店家區間累計表" at bounding box center [65, 219] width 120 height 30
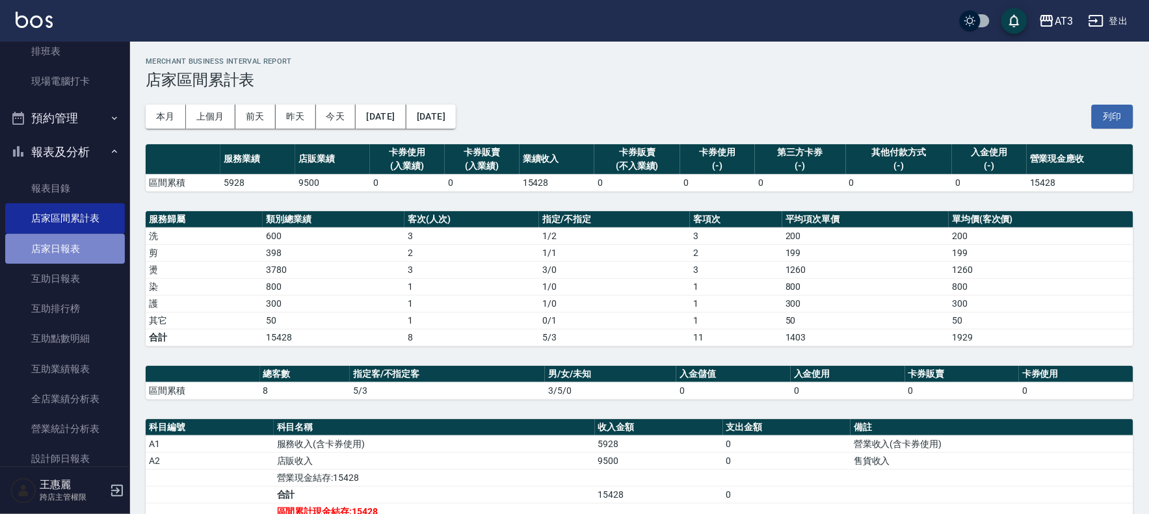
click at [89, 249] on link "店家日報表" at bounding box center [65, 249] width 120 height 30
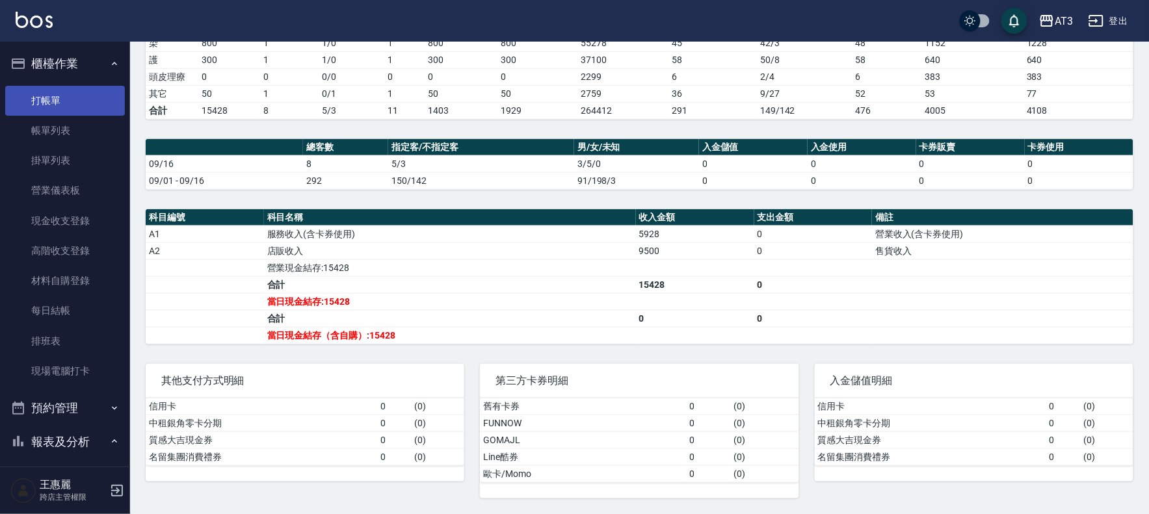
click at [40, 95] on link "打帳單" at bounding box center [65, 101] width 120 height 30
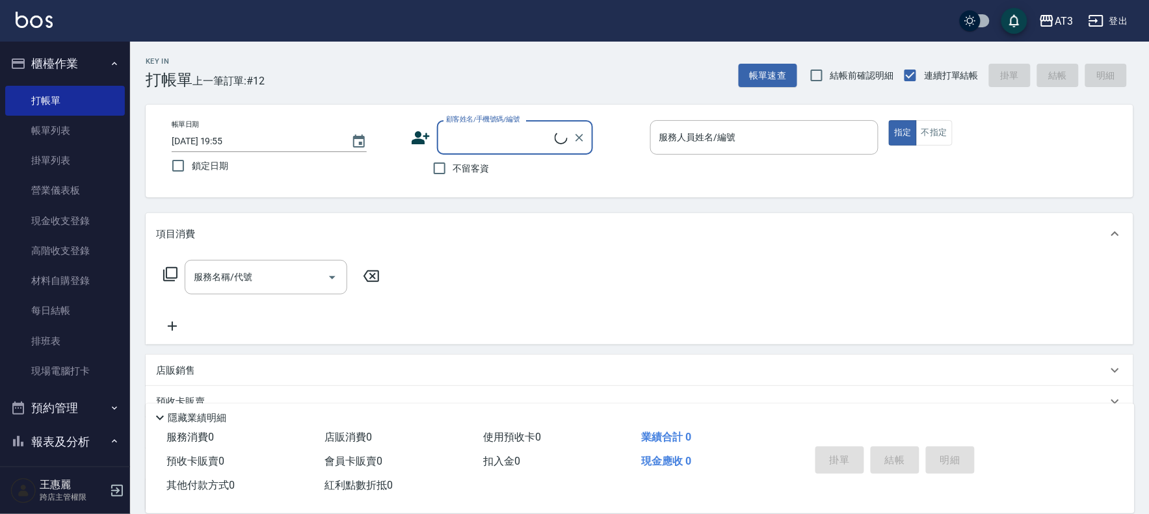
click at [465, 133] on input "顧客姓名/手機號碼/編號" at bounding box center [499, 137] width 112 height 23
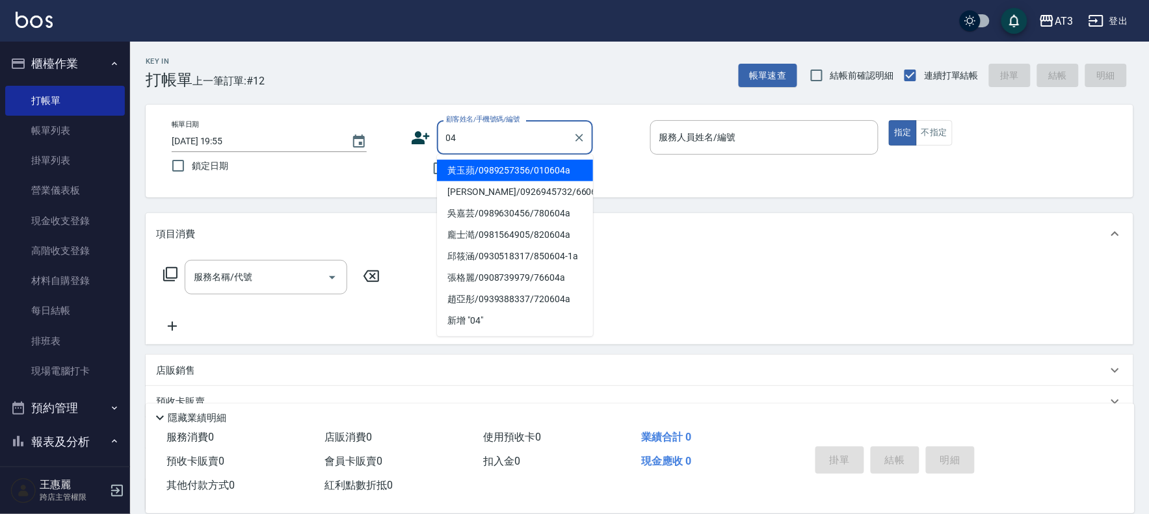
type input "黃玉蘋/0989257356/010604a"
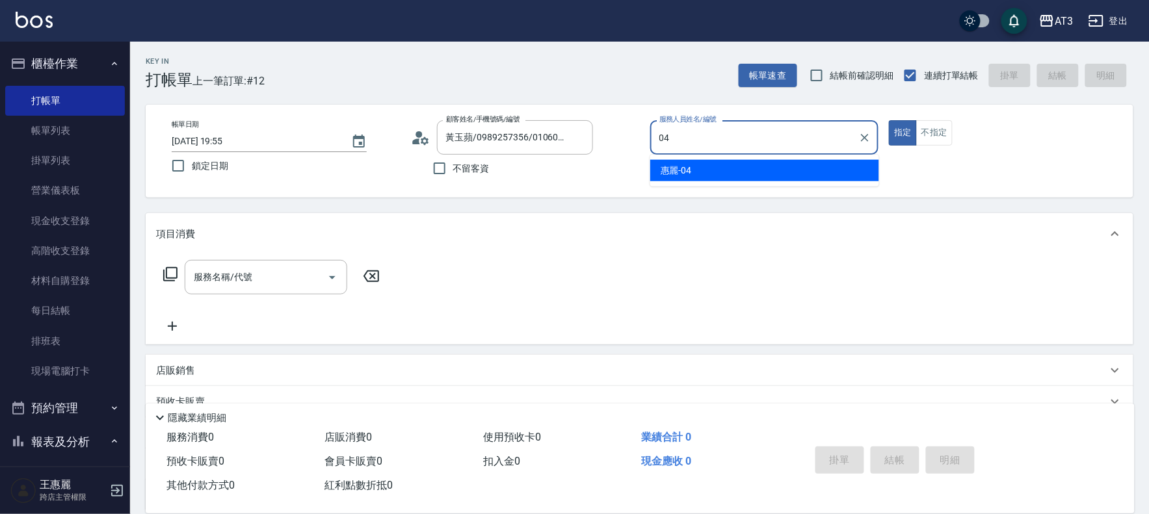
type input "04"
type button "true"
type input "惠麗-04"
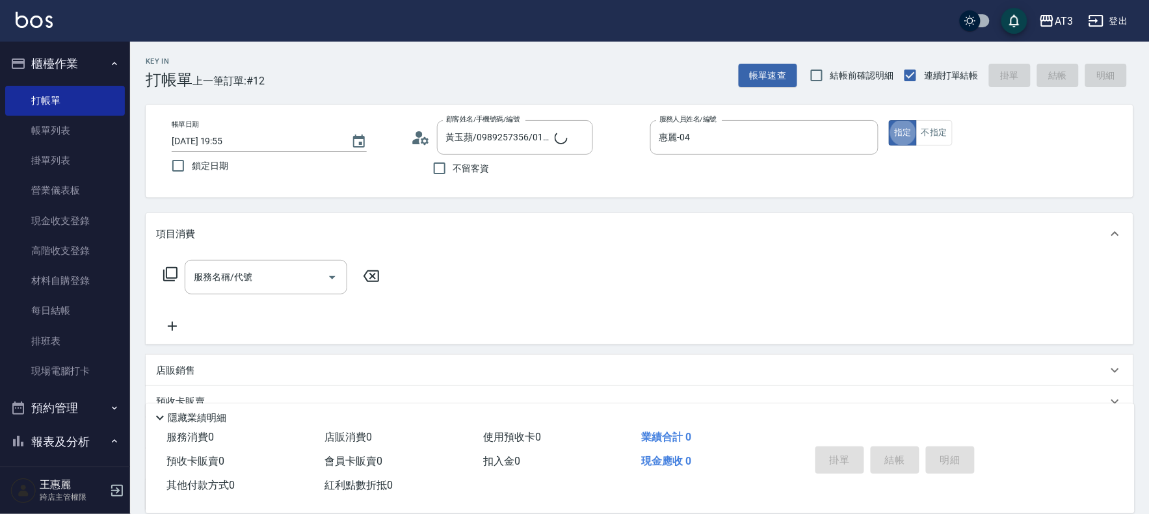
type input "[PERSON_NAME]/04_[PERSON_NAME]/04"
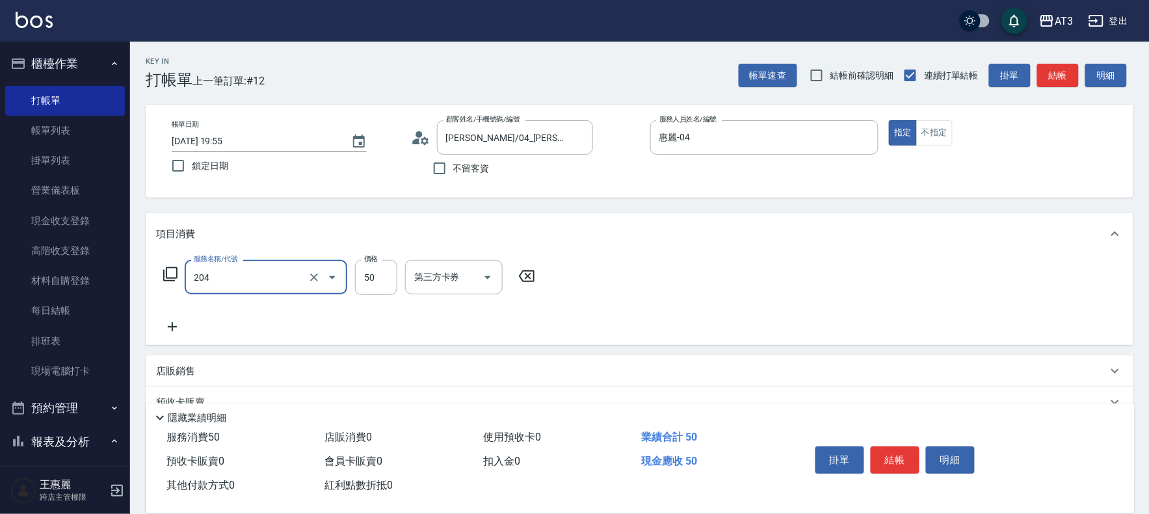
type input "修眉毛(204)"
type input "300"
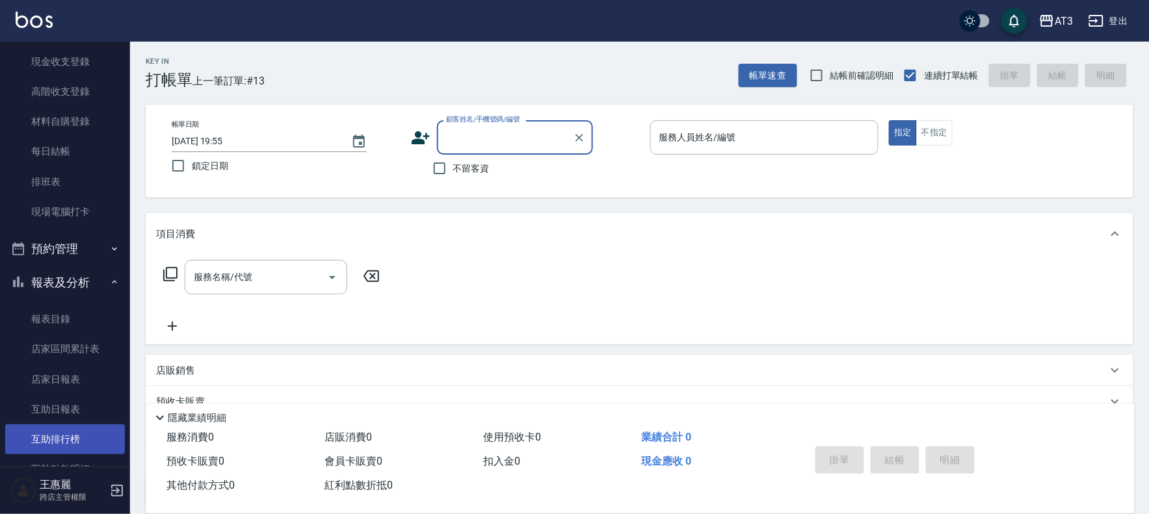
scroll to position [217, 0]
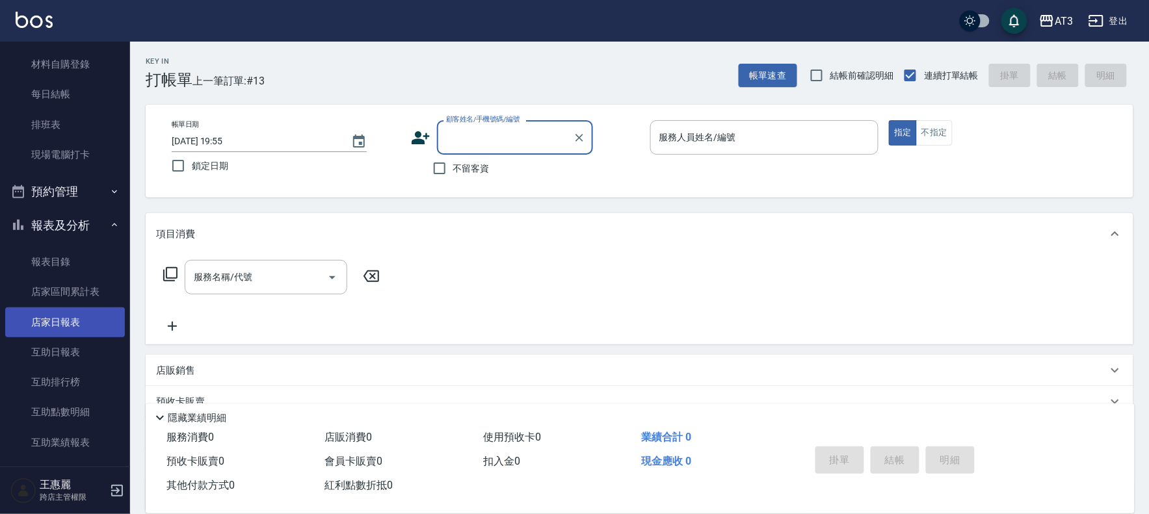
click at [78, 322] on link "店家日報表" at bounding box center [65, 323] width 120 height 30
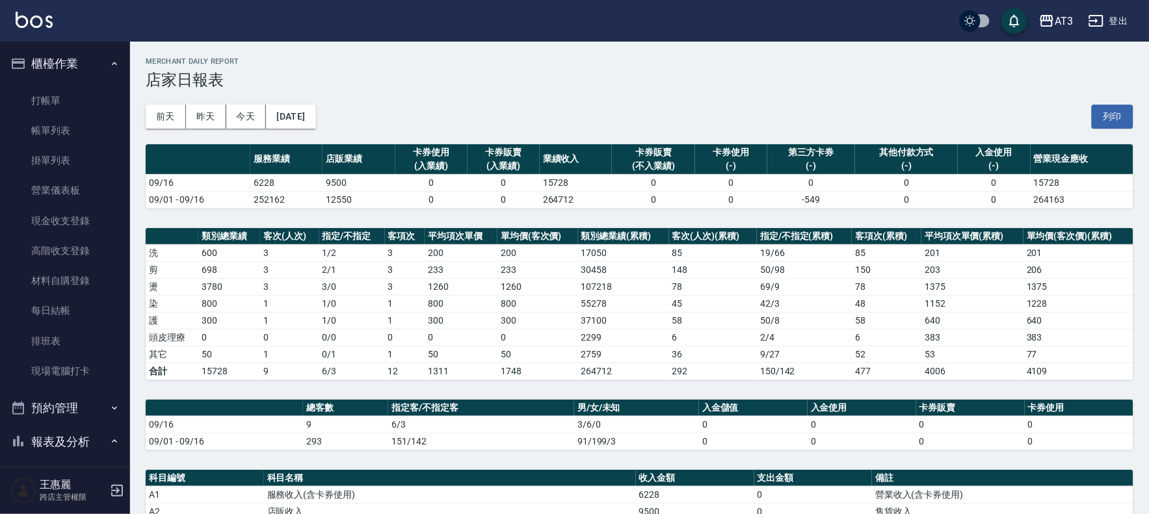
drag, startPoint x: 69, startPoint y: 122, endPoint x: 1, endPoint y: 111, distance: 69.2
click at [69, 122] on link "帳單列表" at bounding box center [65, 131] width 120 height 30
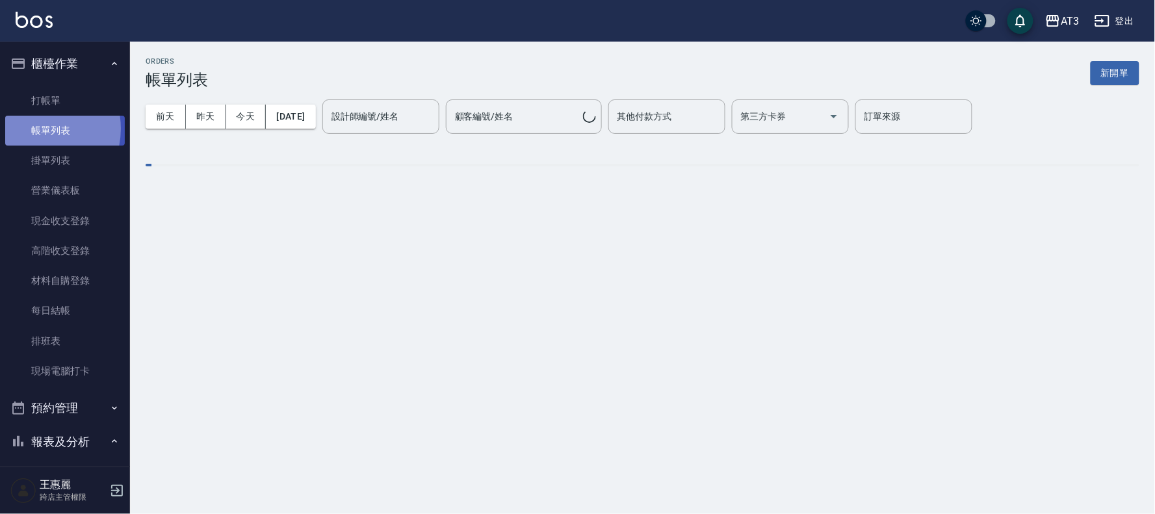
click at [34, 129] on link "帳單列表" at bounding box center [65, 131] width 120 height 30
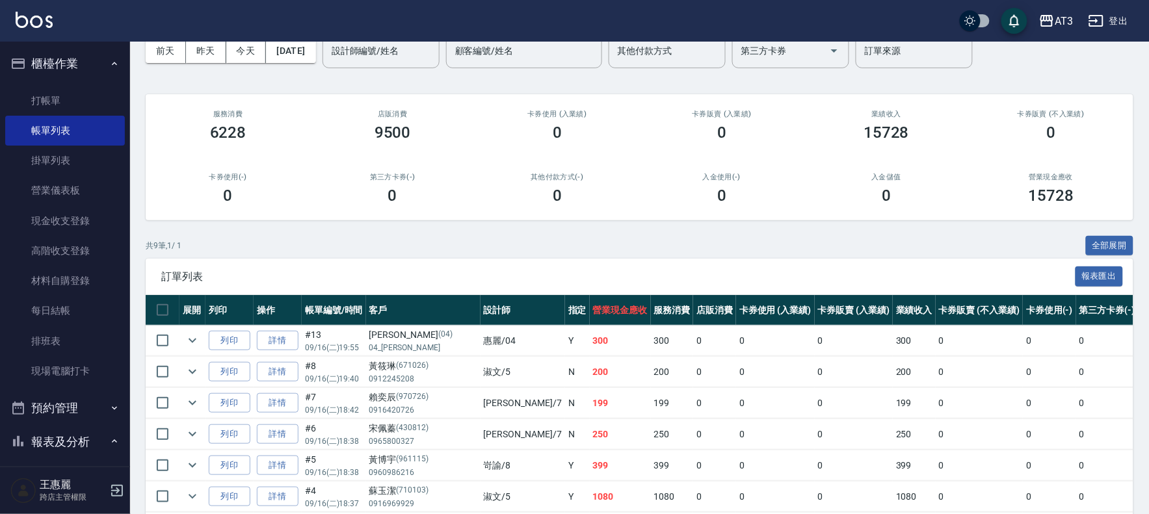
scroll to position [217, 0]
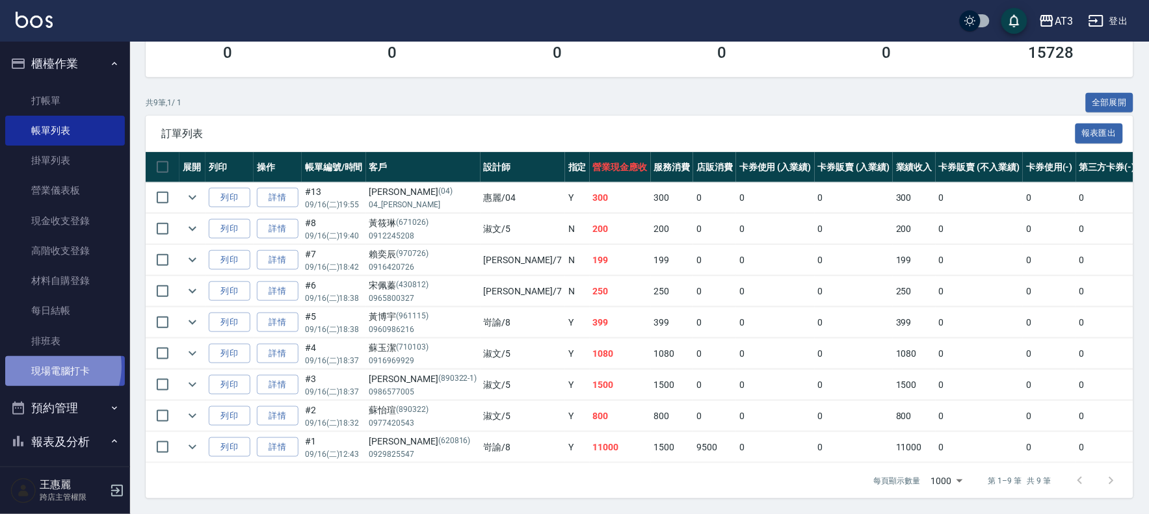
click at [46, 367] on link "現場電腦打卡" at bounding box center [65, 371] width 120 height 30
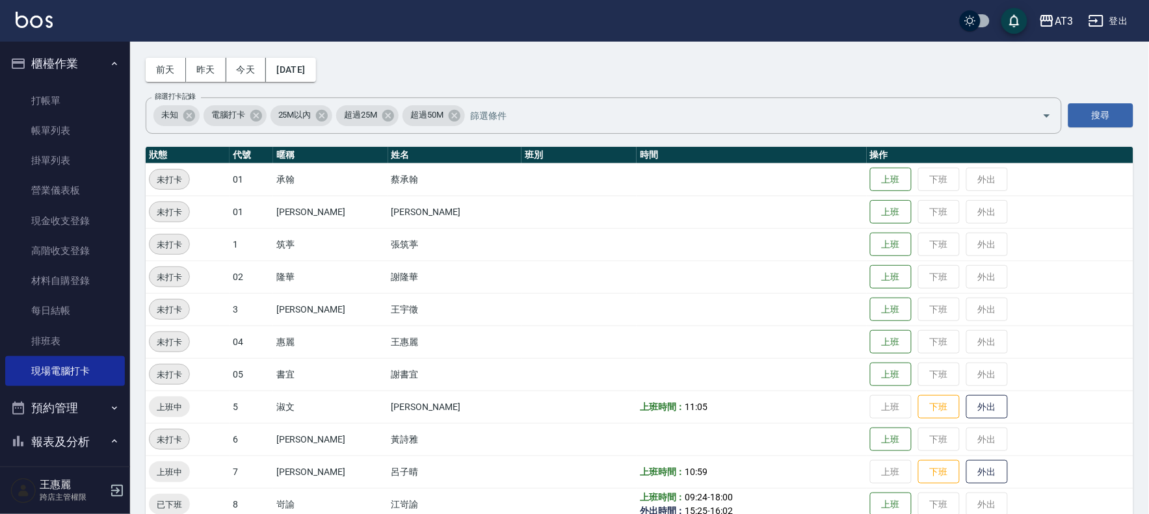
scroll to position [72, 0]
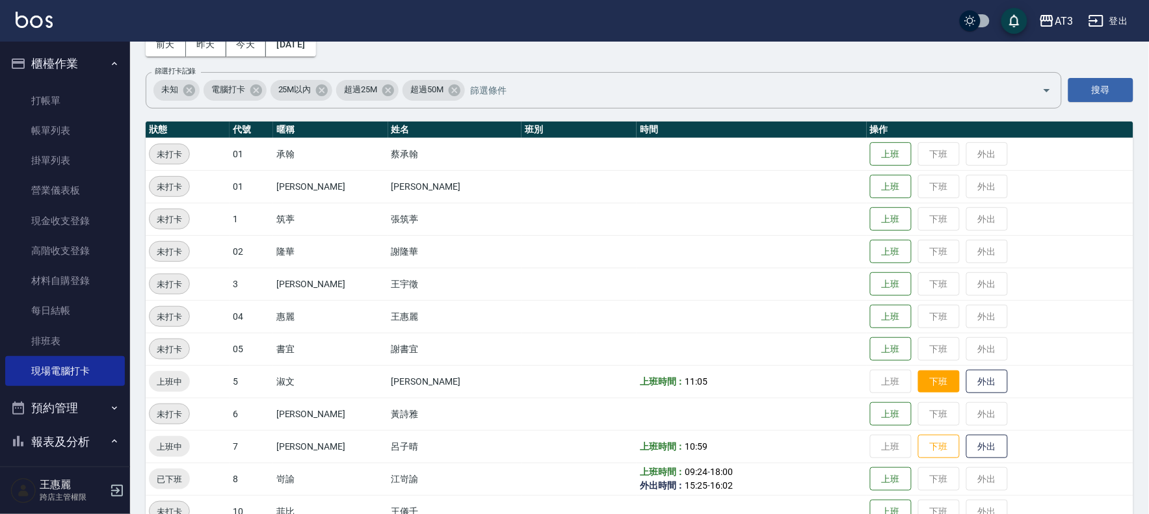
click at [920, 380] on button "下班" at bounding box center [939, 382] width 42 height 23
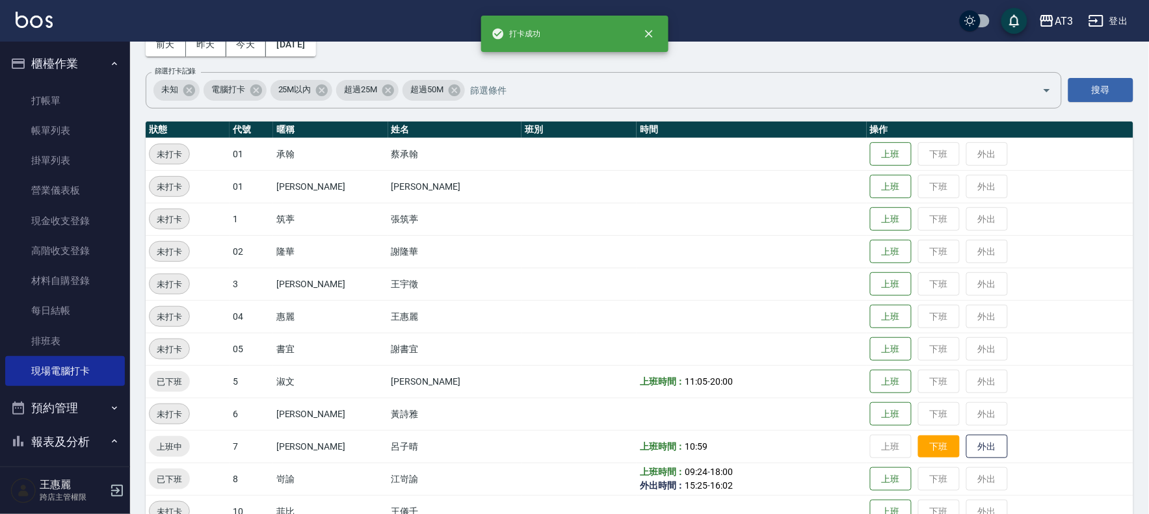
click at [918, 449] on button "下班" at bounding box center [939, 447] width 42 height 23
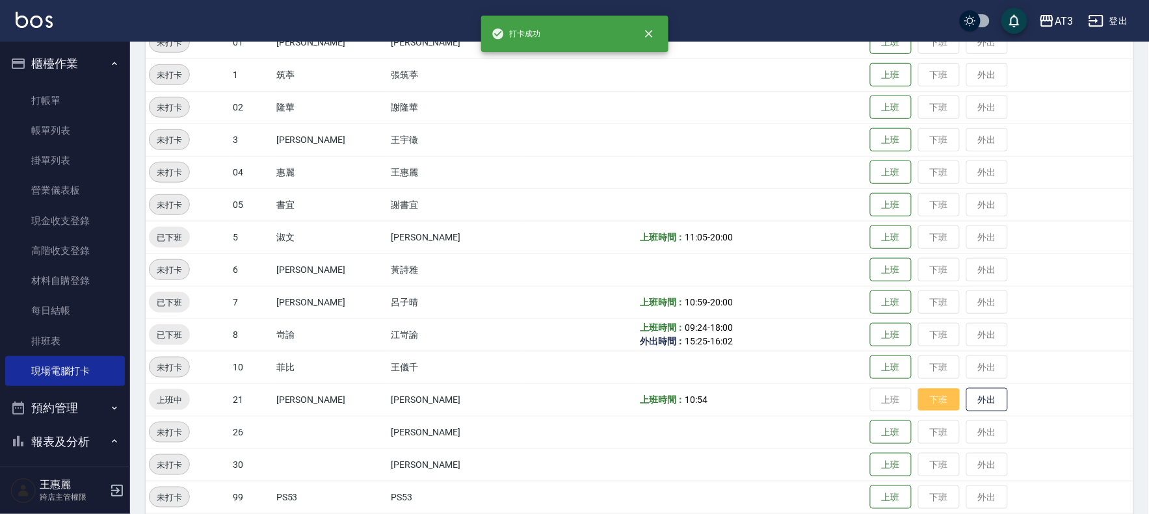
click at [918, 398] on button "下班" at bounding box center [939, 400] width 42 height 23
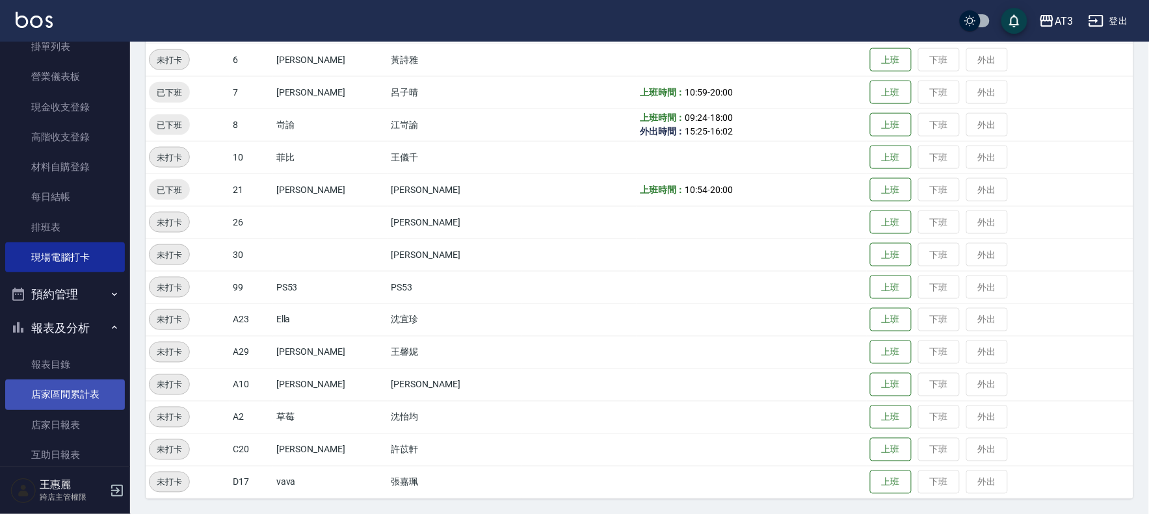
scroll to position [144, 0]
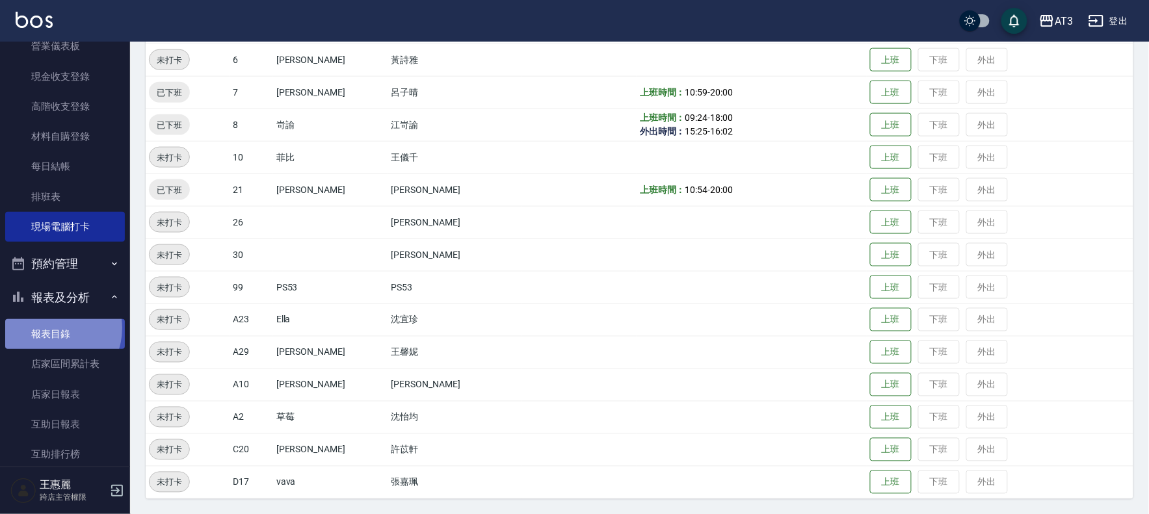
click at [50, 328] on link "報表目錄" at bounding box center [65, 334] width 120 height 30
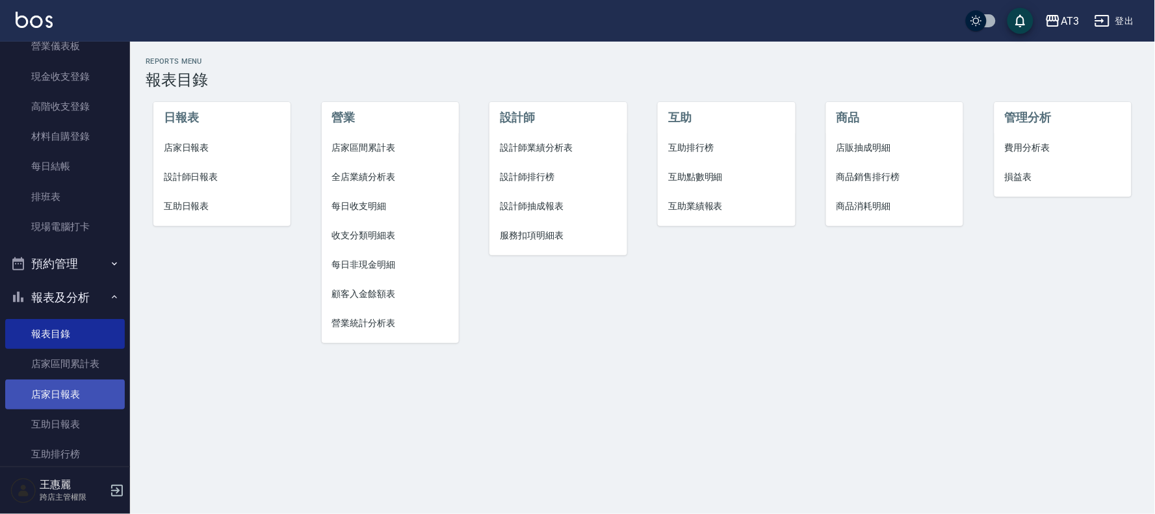
click at [77, 385] on link "店家日報表" at bounding box center [65, 395] width 120 height 30
